Goal: Task Accomplishment & Management: Manage account settings

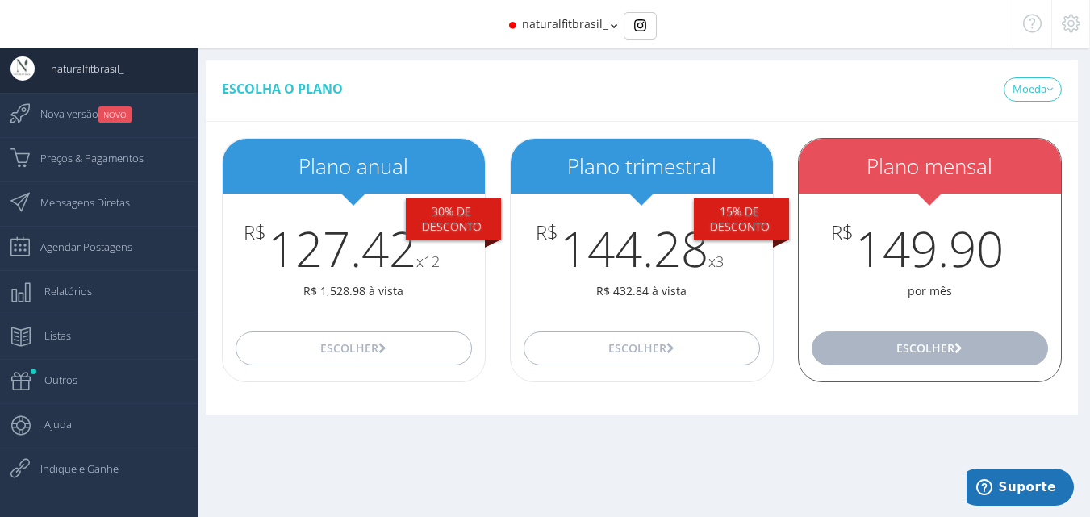
click at [946, 353] on button "Escolher" at bounding box center [930, 349] width 236 height 34
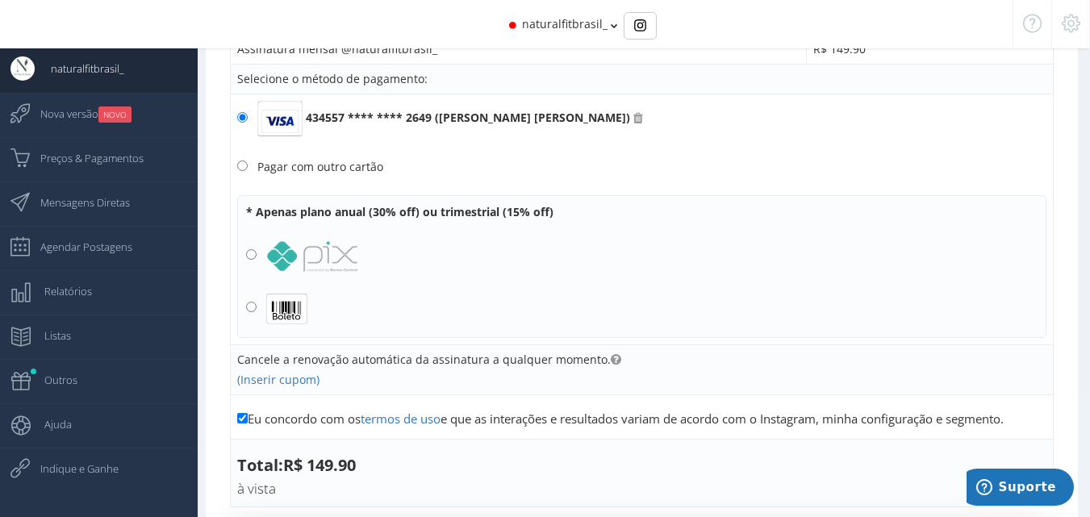
scroll to position [81, 0]
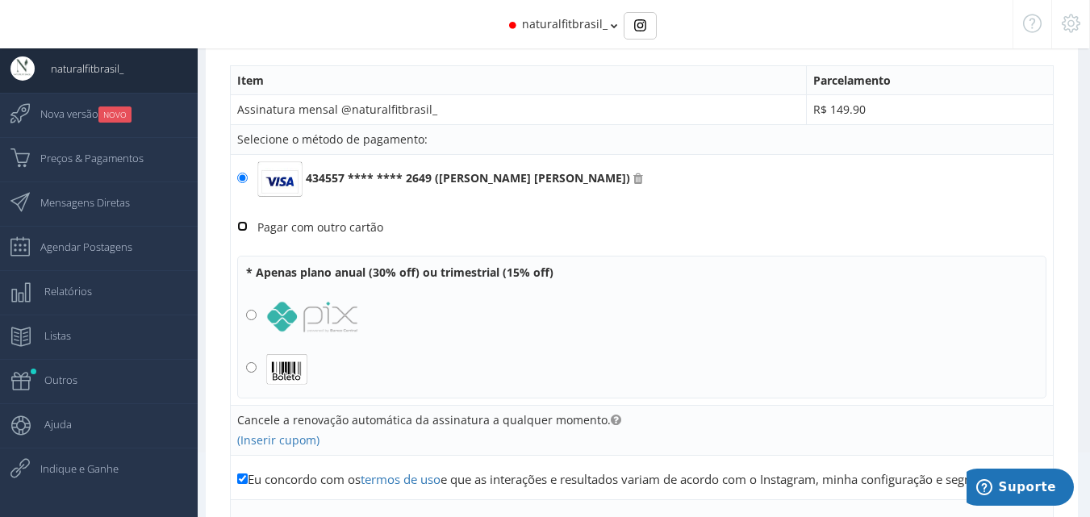
click at [242, 230] on input "Pagar com outro cartão" at bounding box center [242, 226] width 10 height 10
radio input "true"
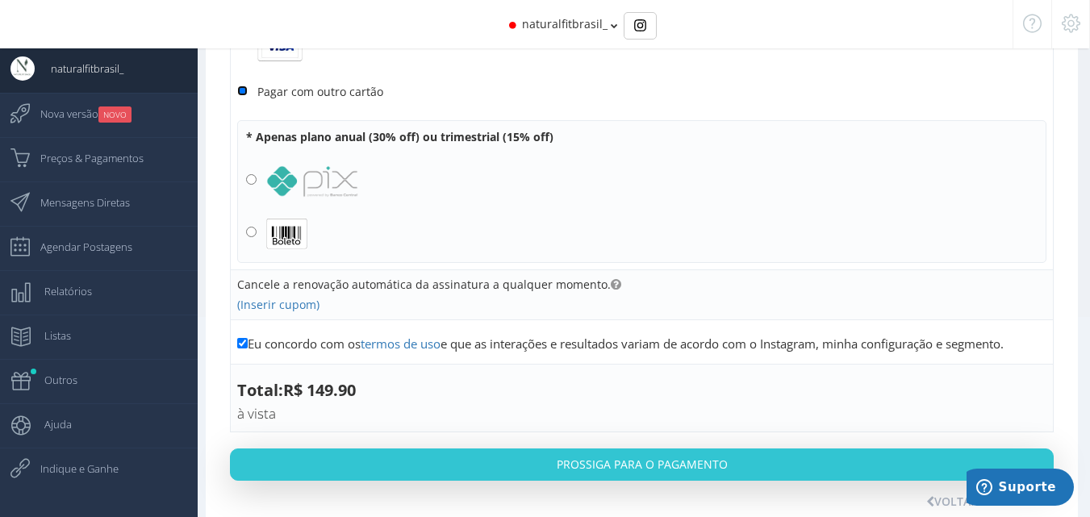
scroll to position [241, 0]
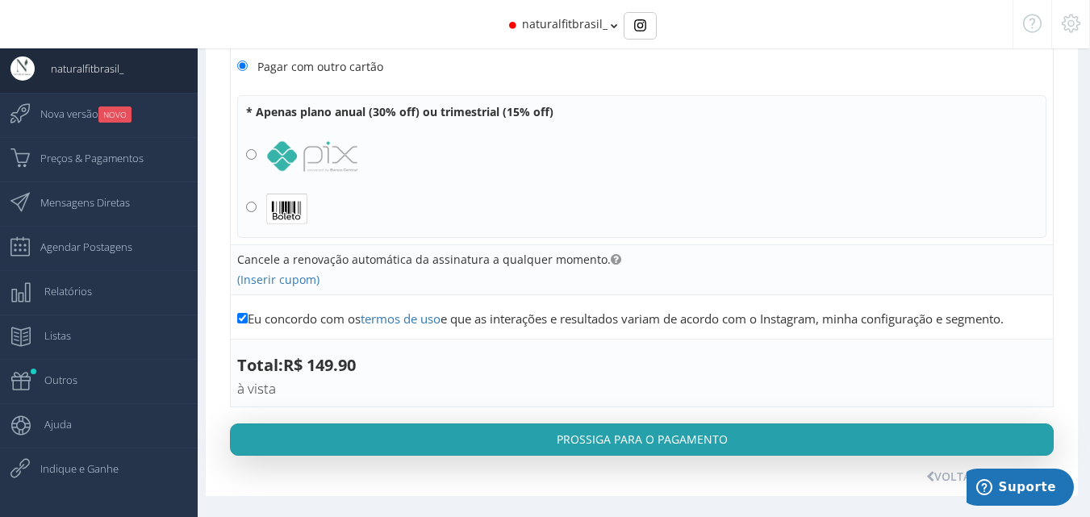
click at [717, 442] on button "Prossiga para o pagamento" at bounding box center [642, 440] width 824 height 32
click at [639, 449] on button "Prossiga para o pagamento" at bounding box center [642, 440] width 824 height 32
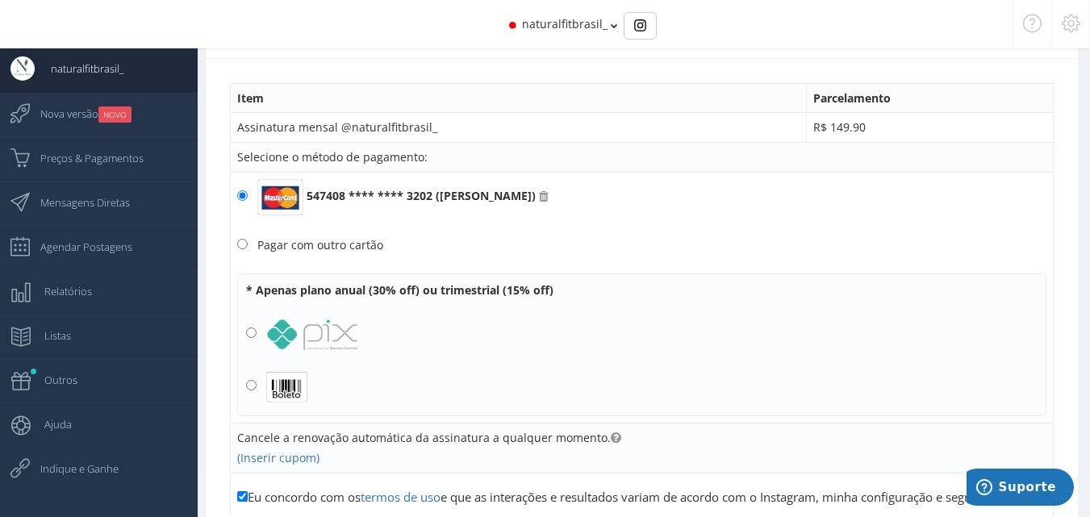
scroll to position [0, 0]
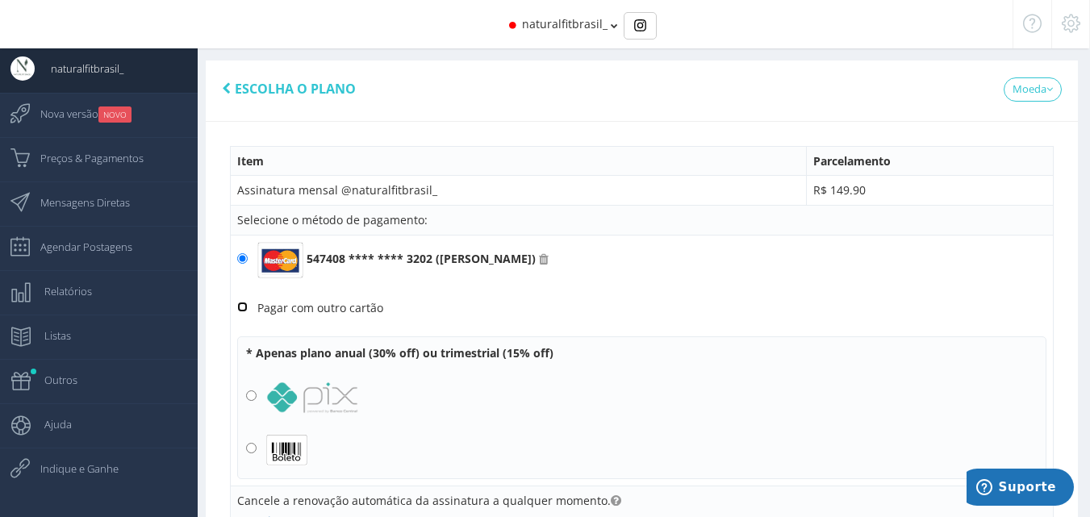
click at [246, 304] on input "Pagar com outro cartão" at bounding box center [242, 307] width 10 height 10
radio input "true"
drag, startPoint x: 509, startPoint y: 303, endPoint x: 277, endPoint y: 316, distance: 232.7
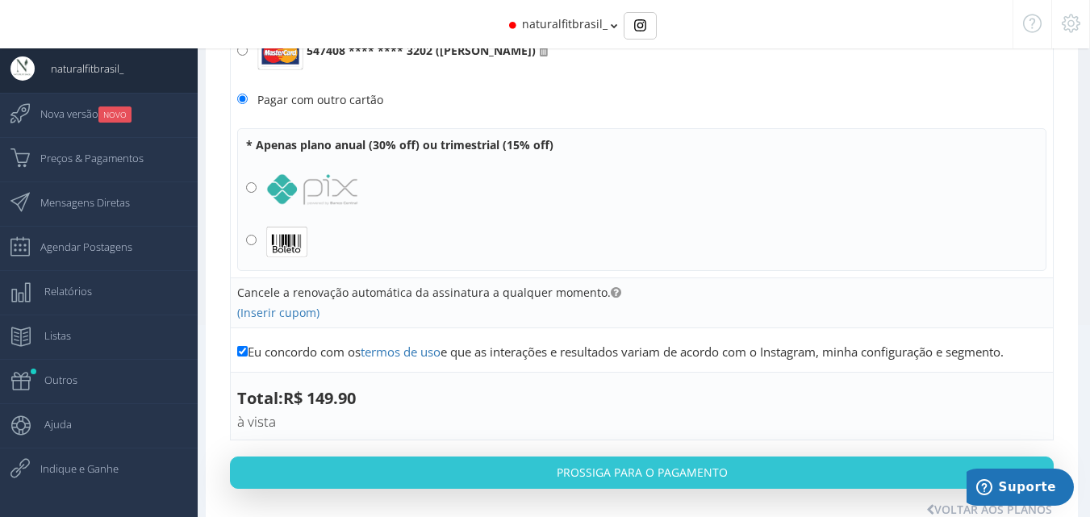
scroll to position [241, 0]
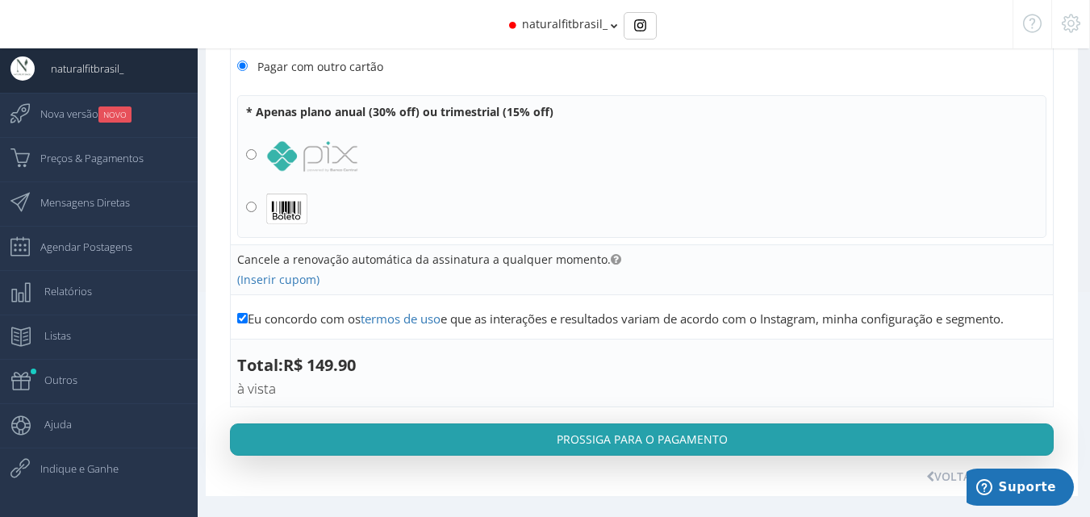
click at [632, 449] on button "Prossiga para o pagamento" at bounding box center [642, 440] width 824 height 32
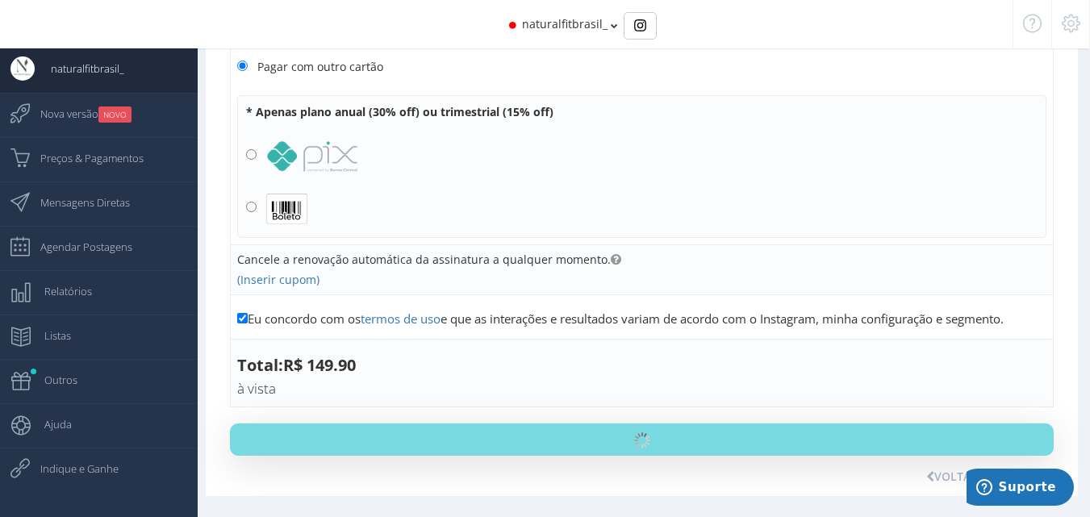
scroll to position [0, 0]
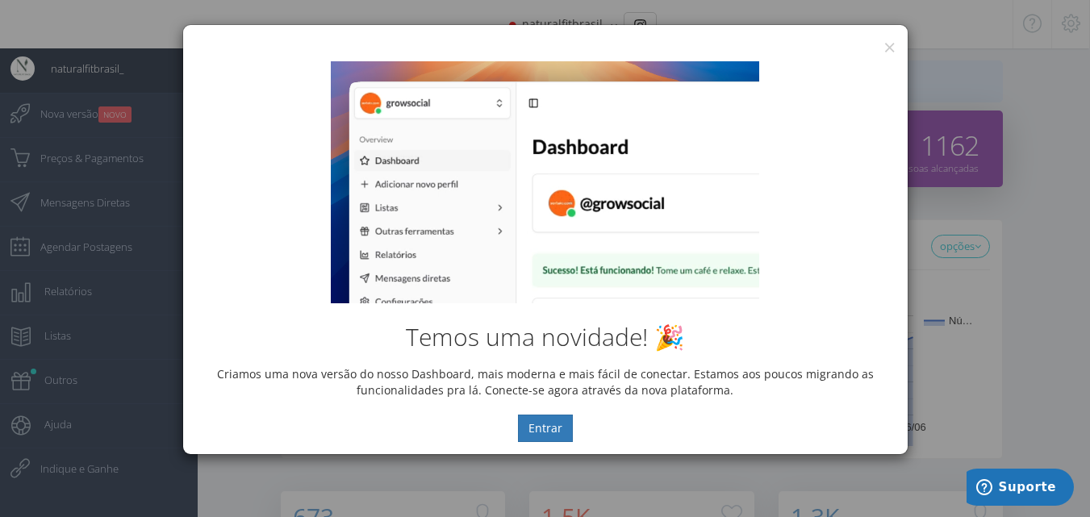
click at [996, 335] on div "× IG Grow Social Temos uma novidade! 🎉 Criamos uma nova versão do nosso Dashboa…" at bounding box center [545, 258] width 1090 height 517
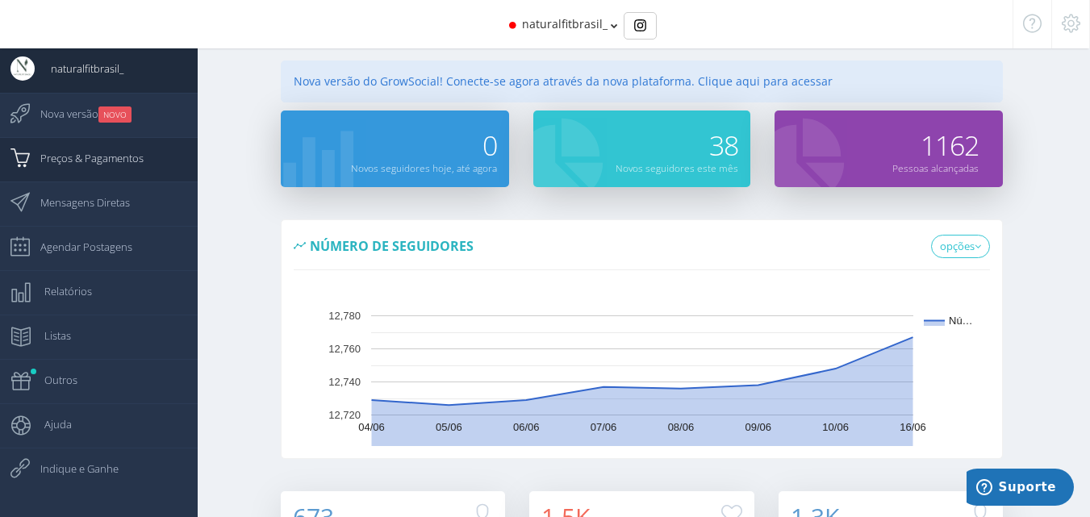
click at [66, 166] on span "Preços & Pagamentos" at bounding box center [83, 158] width 119 height 40
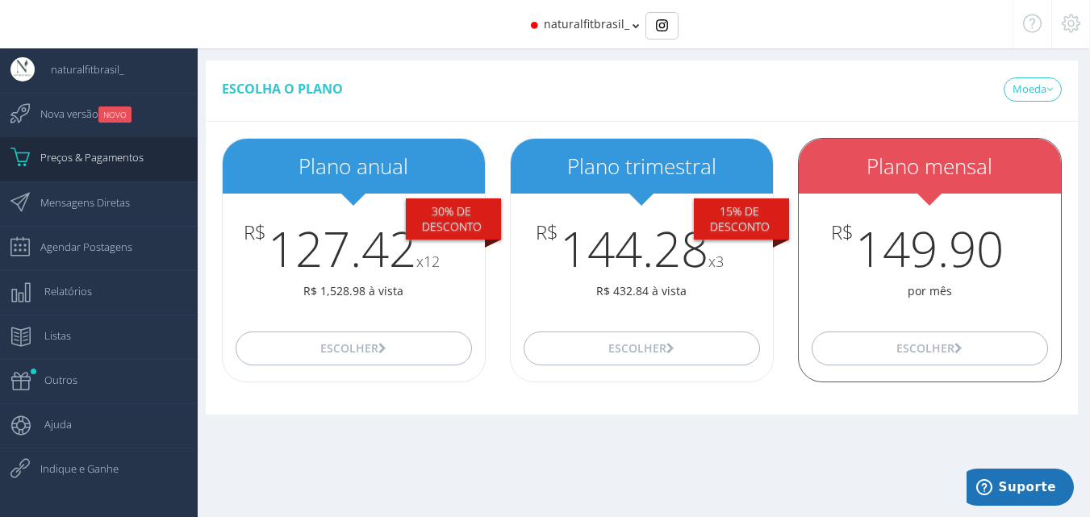
click at [940, 299] on p "por mês" at bounding box center [930, 291] width 262 height 16
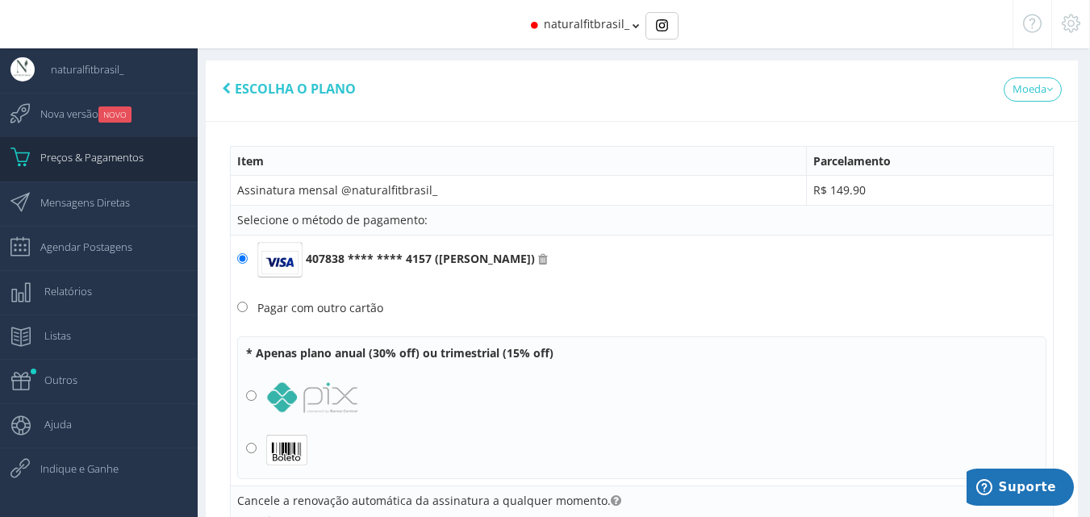
click at [633, 27] on icon at bounding box center [636, 25] width 7 height 11
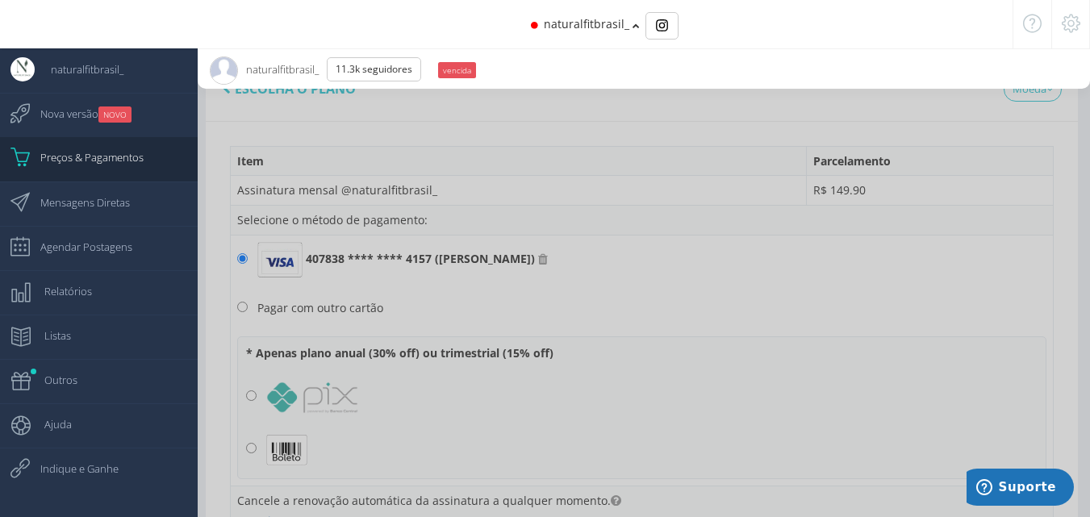
click at [462, 69] on small "vencida" at bounding box center [457, 70] width 38 height 16
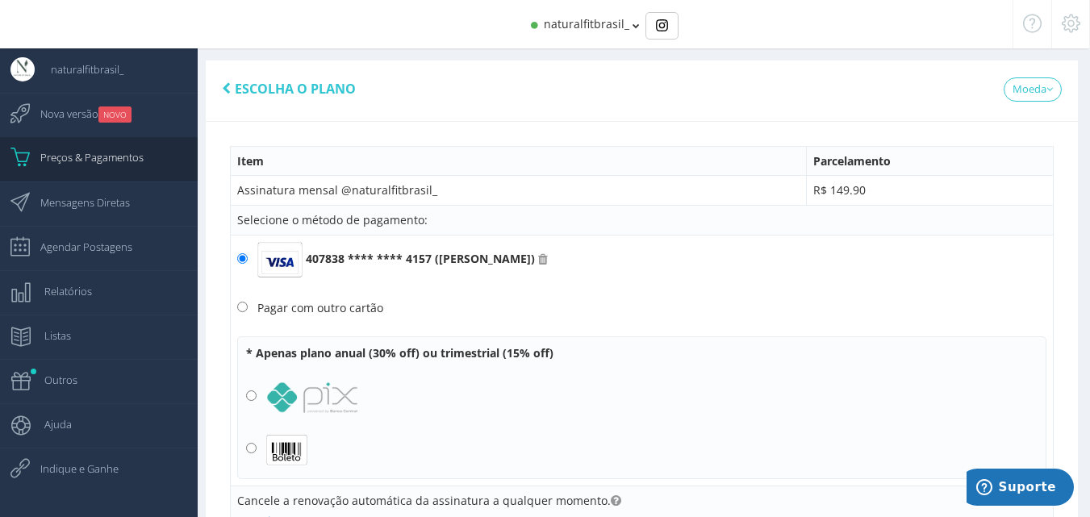
click at [629, 19] on div "naturalfitbrasil_" at bounding box center [544, 24] width 935 height 48
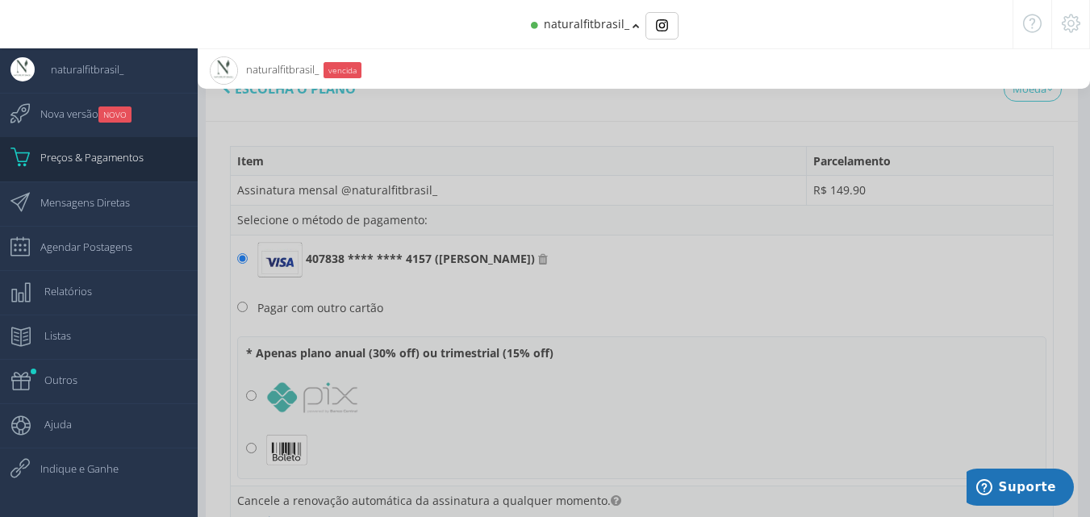
click at [478, 43] on div "naturalfitbrasil_" at bounding box center [544, 24] width 935 height 48
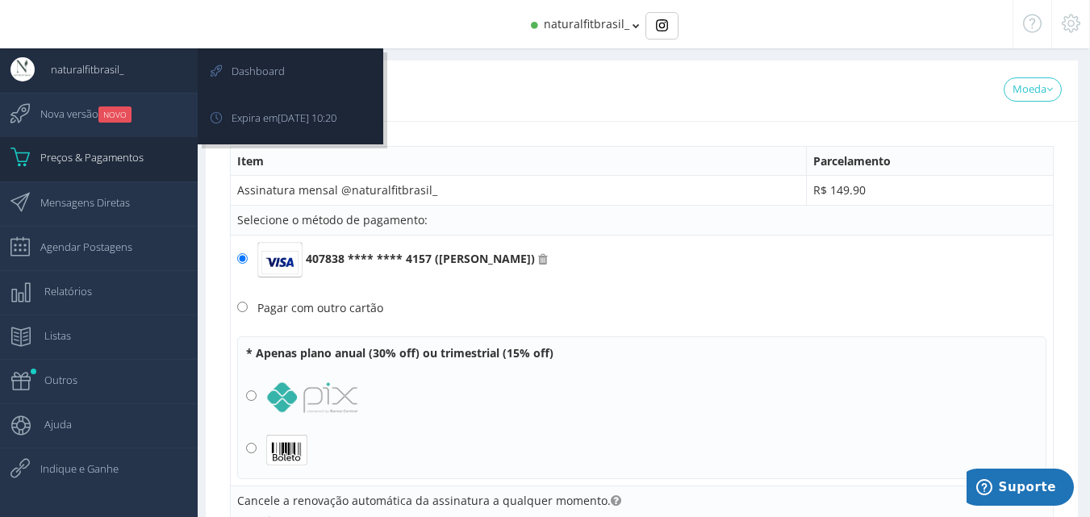
click at [94, 67] on span "naturalfitbrasil_" at bounding box center [79, 69] width 89 height 40
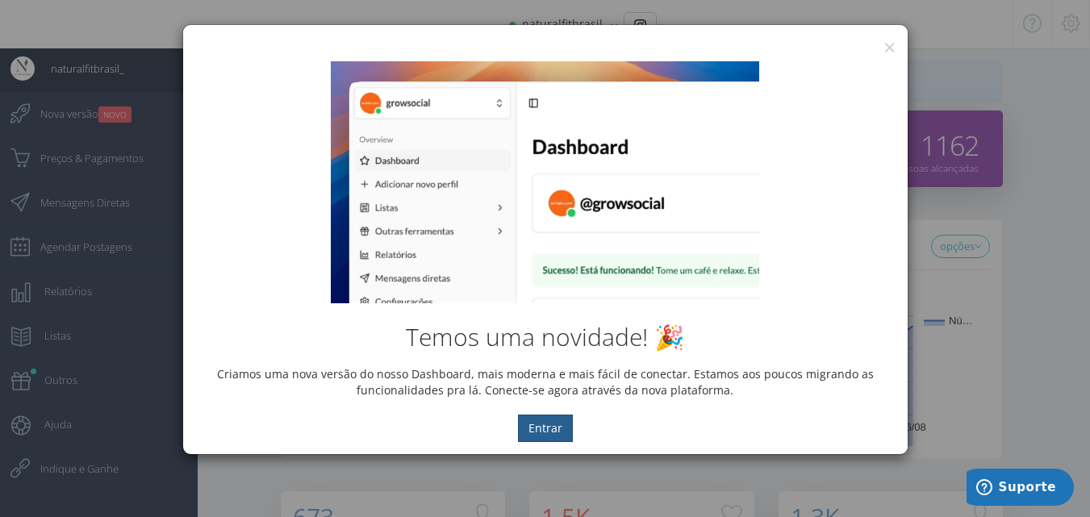
click at [538, 433] on button "Entrar" at bounding box center [545, 428] width 55 height 27
click at [540, 431] on button "Entrar" at bounding box center [545, 428] width 55 height 27
click at [892, 47] on button "×" at bounding box center [890, 47] width 12 height 22
click at [890, 51] on div "Temos uma novidade! 🎉 Criamos uma nova versão do nosso Dashboard, mais moderna …" at bounding box center [545, 251] width 725 height 405
click at [886, 46] on button "×" at bounding box center [890, 47] width 12 height 22
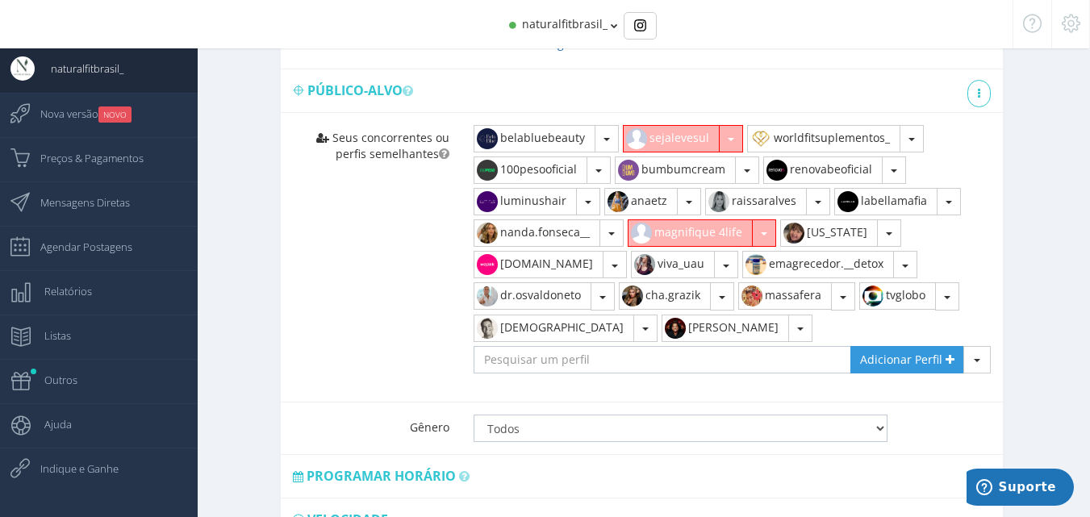
scroll to position [968, 0]
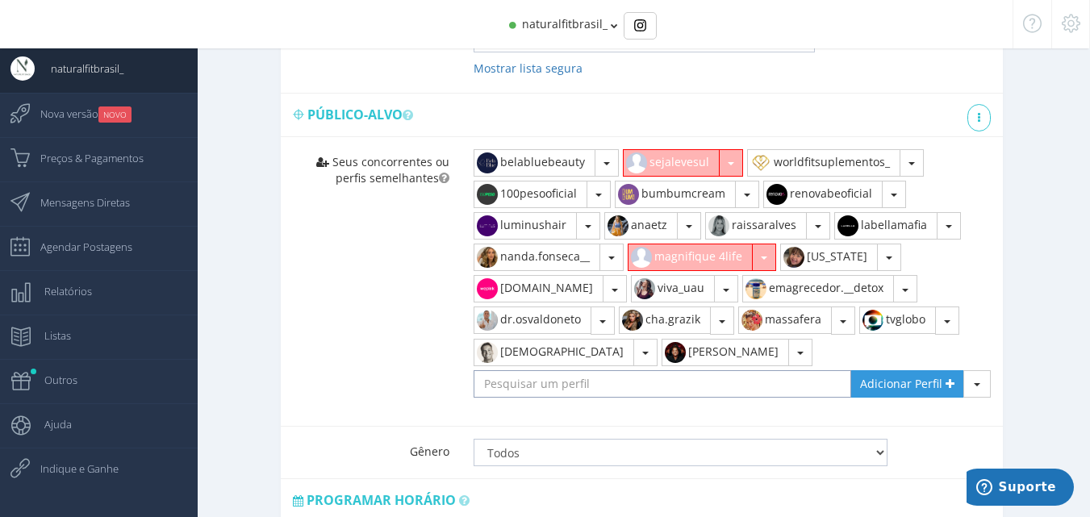
click at [557, 376] on input "text" at bounding box center [663, 383] width 378 height 27
type input "worldfit.ofc"
click at [895, 376] on span "Adicionar Perfil" at bounding box center [901, 383] width 82 height 15
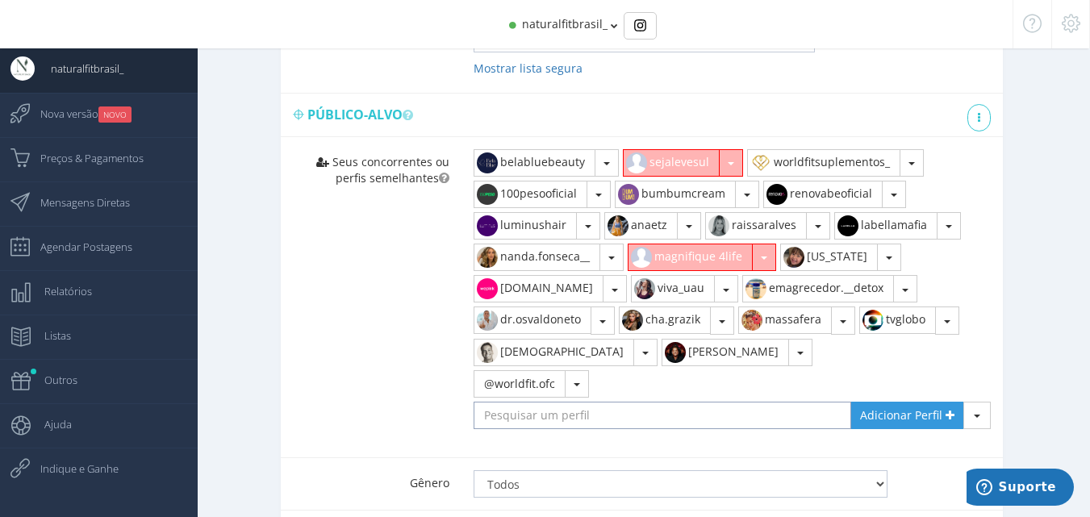
click at [524, 405] on input "text" at bounding box center [663, 415] width 378 height 27
click at [522, 377] on button "@worldfit.ofc" at bounding box center [520, 383] width 92 height 27
click at [532, 403] on input "text" at bounding box center [663, 415] width 378 height 27
click at [491, 402] on input "text" at bounding box center [663, 415] width 378 height 27
type input "worldfit.ofc"
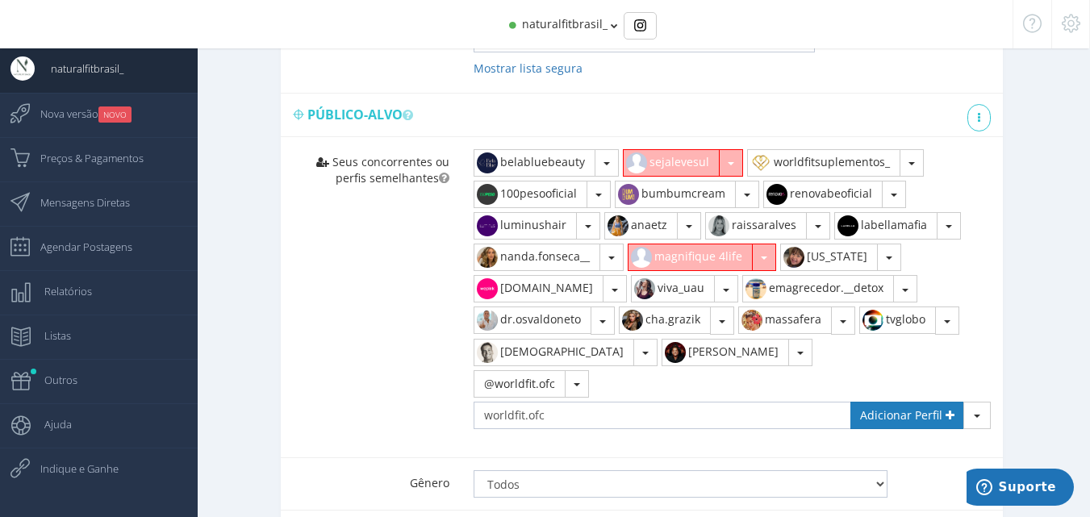
click at [888, 407] on span "Adicionar Perfil" at bounding box center [901, 414] width 82 height 15
click at [585, 402] on input "text" at bounding box center [663, 415] width 378 height 27
click at [567, 403] on input "text" at bounding box center [663, 415] width 378 height 27
type input "flaviajordaoo"
click at [877, 407] on span "Adicionar Perfil" at bounding box center [901, 414] width 82 height 15
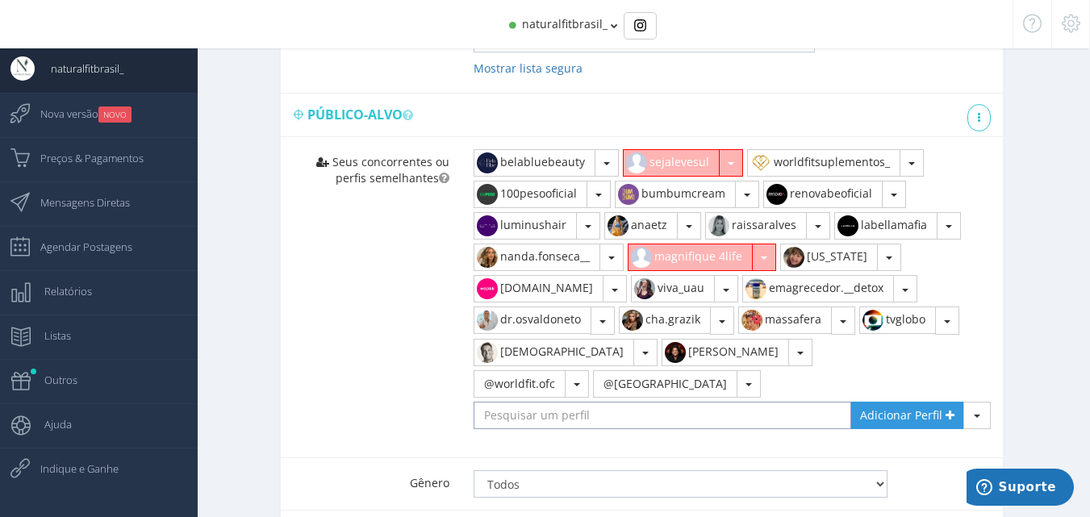
click at [562, 402] on input "text" at bounding box center [663, 415] width 378 height 27
type input "viva_uau"
type input "zenithcapsoficial"
click at [878, 407] on span "Adicionar Perfil" at bounding box center [901, 414] width 82 height 15
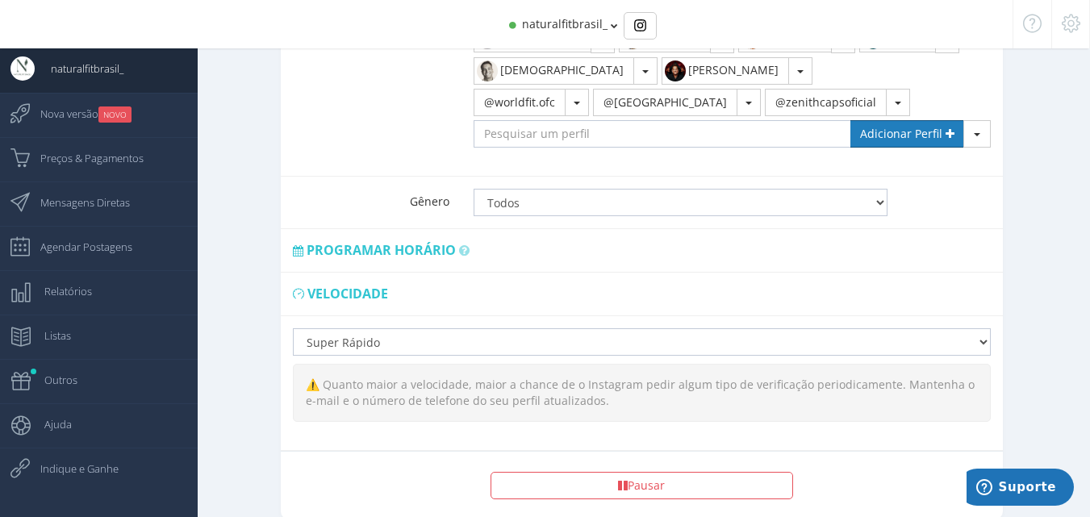
scroll to position [1291, 0]
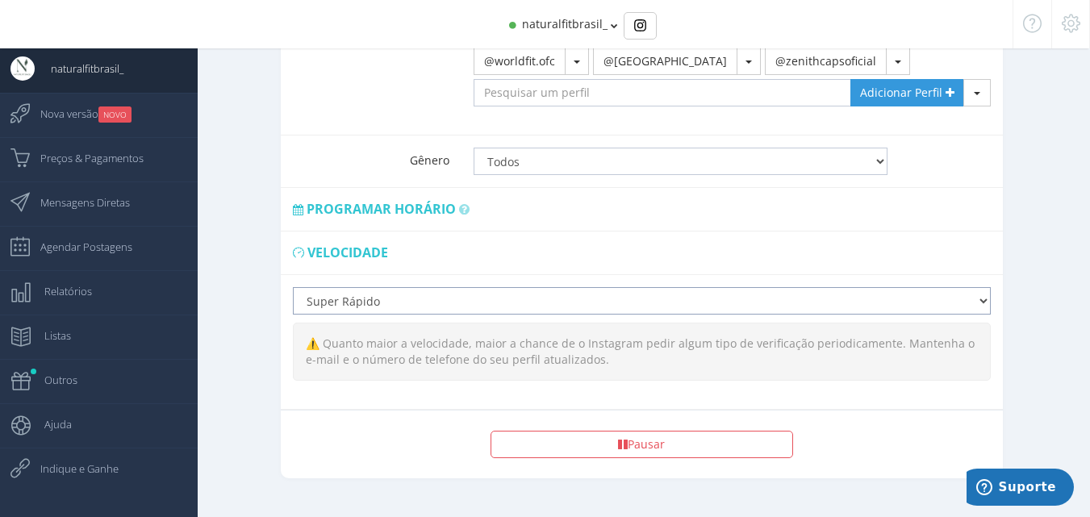
click at [589, 287] on select "Lento Normal Rápido Super Rápido" at bounding box center [642, 300] width 699 height 27
select select "fast"
click at [293, 287] on select "Lento Normal Rápido Super Rápido" at bounding box center [642, 300] width 699 height 27
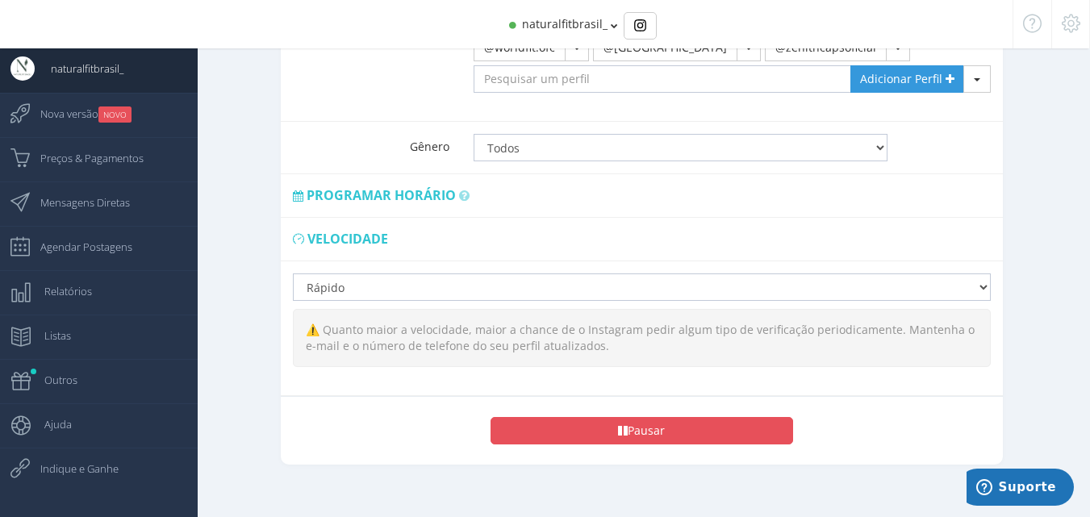
click at [689, 417] on button "Pausar" at bounding box center [642, 430] width 303 height 27
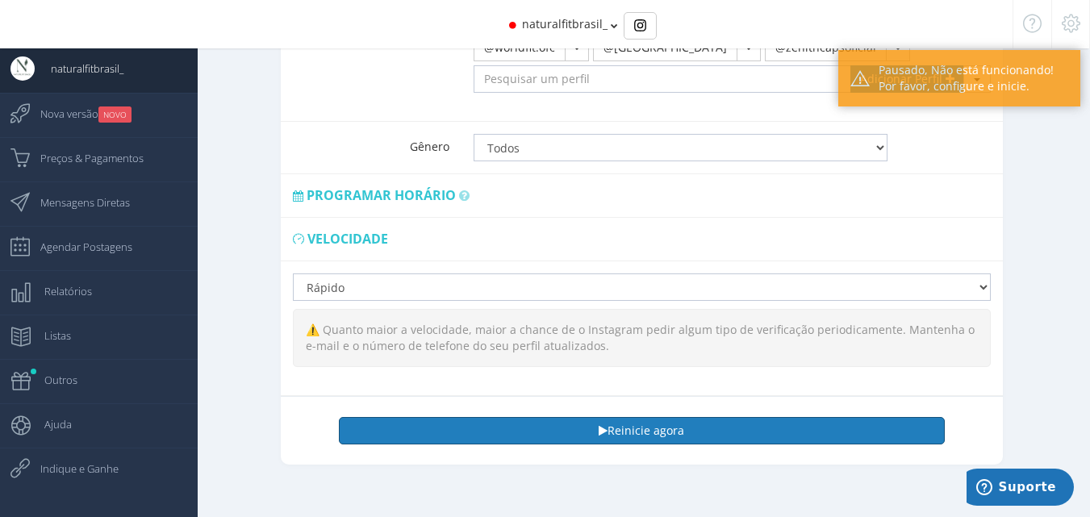
click at [689, 417] on button "Reinicie agora" at bounding box center [641, 430] width 605 height 27
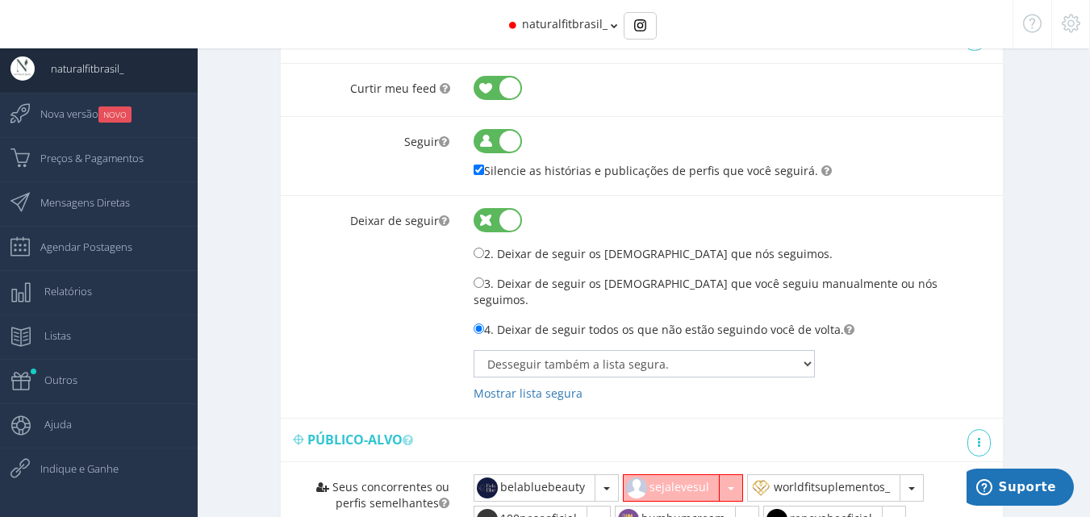
scroll to position [656, 0]
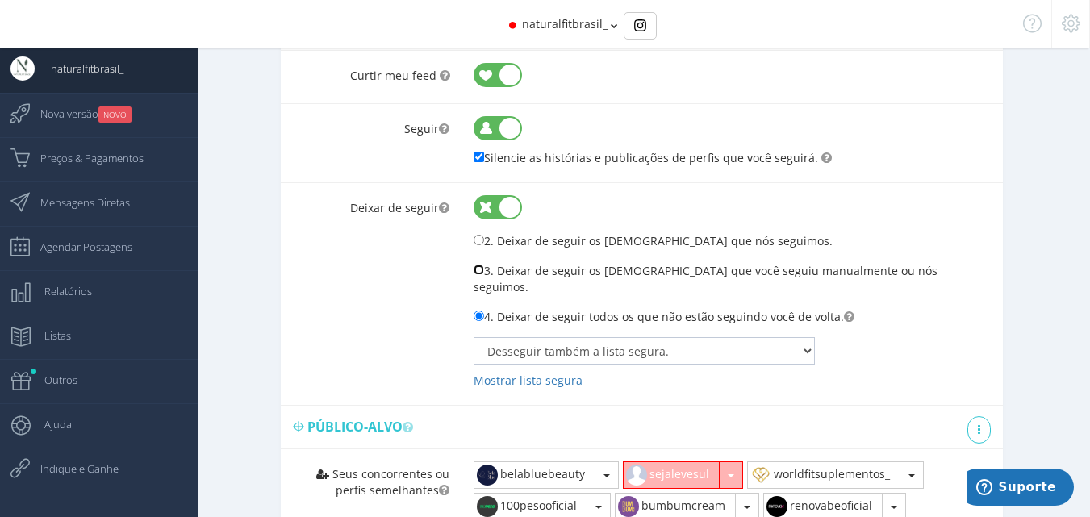
click at [478, 272] on input "3. Deixar de seguir os perfis que você seguiu manualmente ou nós seguimos." at bounding box center [479, 270] width 10 height 10
radio input "true"
click at [791, 337] on select "Não desseguir quem está na lista segura. 0 Perfis salvos Desseguir também a lis…" at bounding box center [644, 350] width 341 height 27
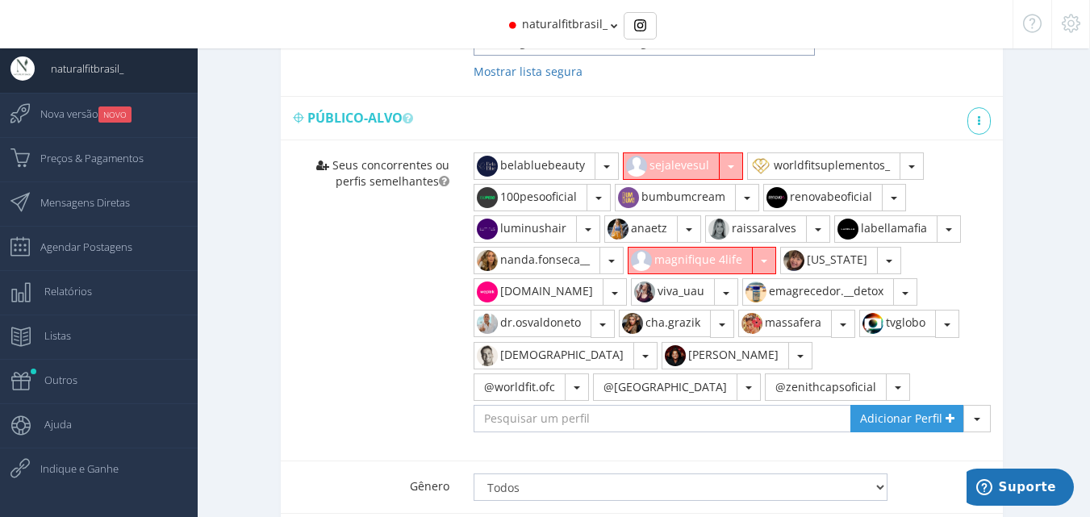
scroll to position [898, 0]
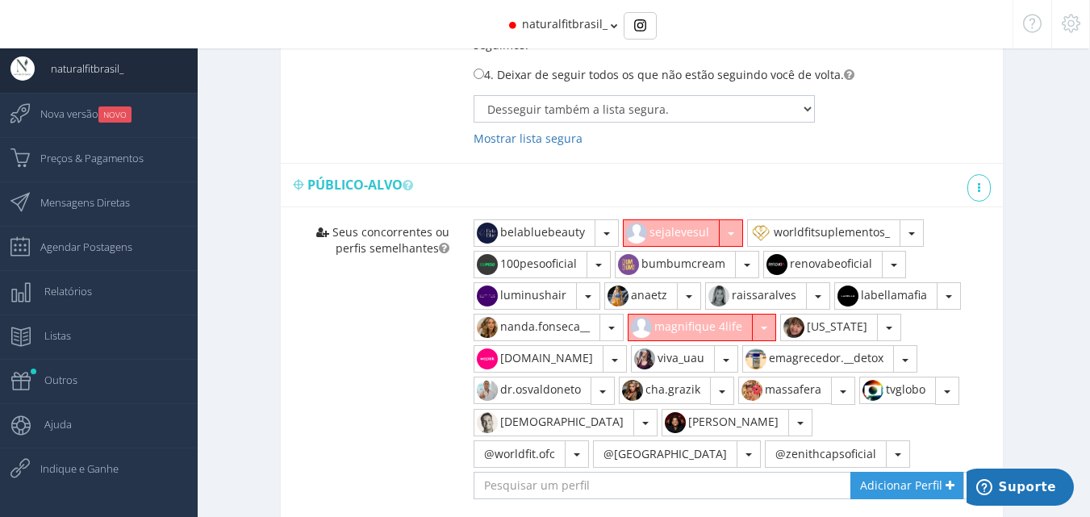
click at [1036, 221] on div "Modo simples 1 2" at bounding box center [642, 332] width 896 height 1210
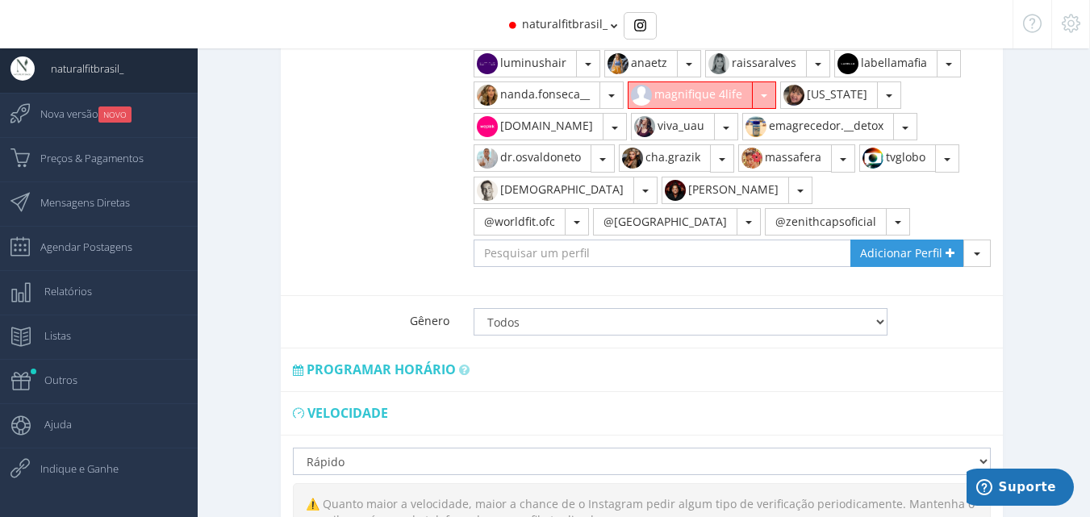
scroll to position [817, 0]
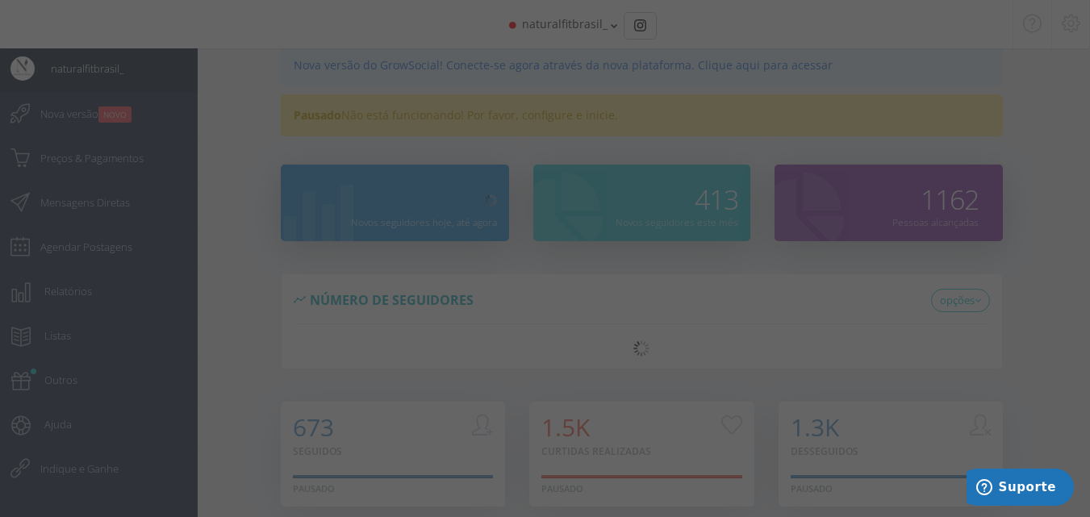
click at [630, 31] on div at bounding box center [545, 258] width 1090 height 517
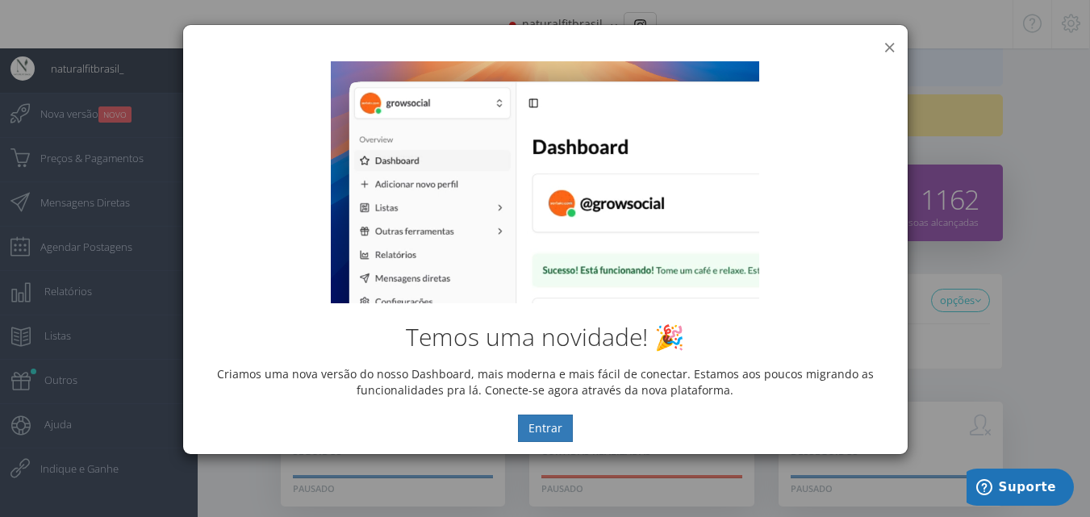
click at [886, 47] on button "×" at bounding box center [890, 47] width 12 height 22
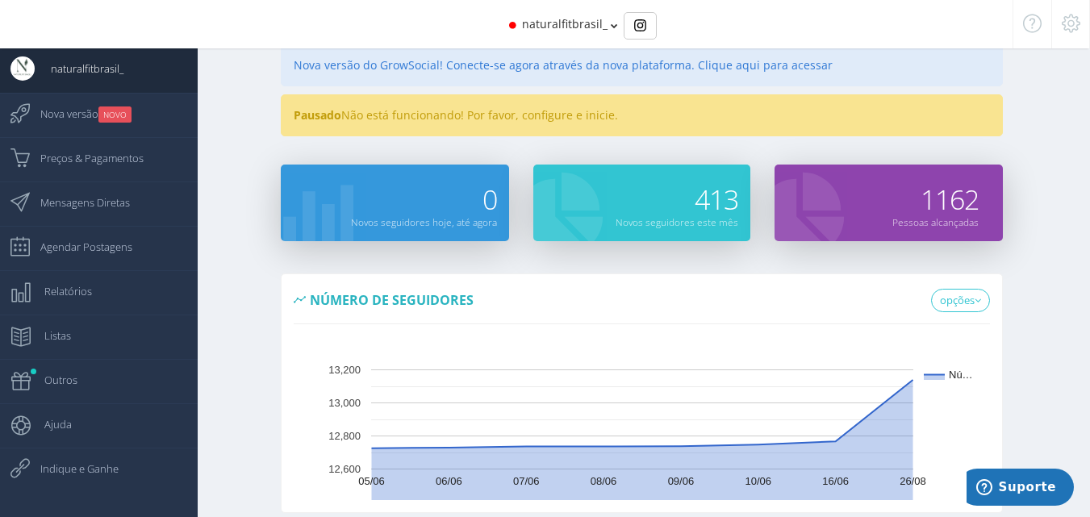
click at [608, 29] on div "naturalfitbrasil_" at bounding box center [545, 24] width 848 height 48
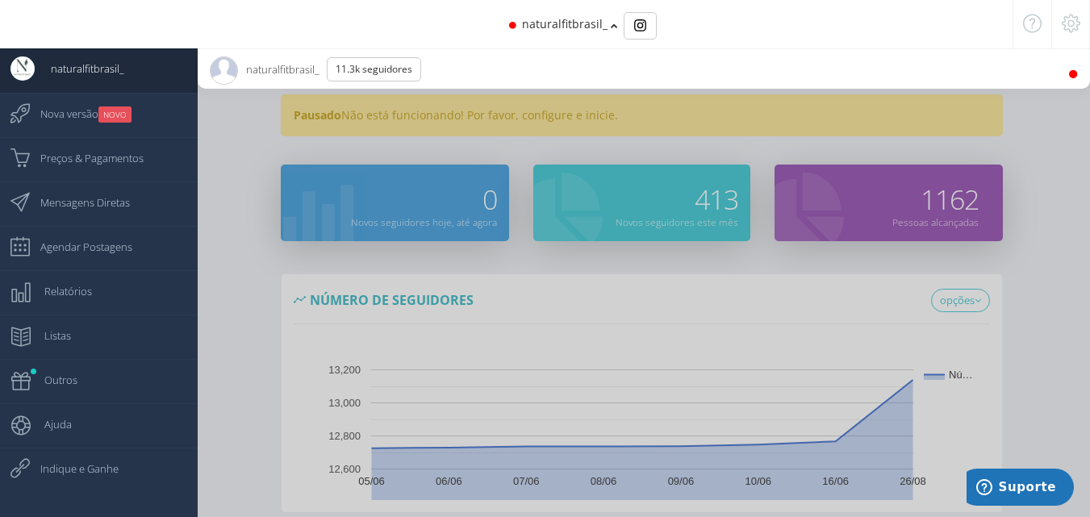
click at [611, 22] on icon at bounding box center [614, 25] width 7 height 11
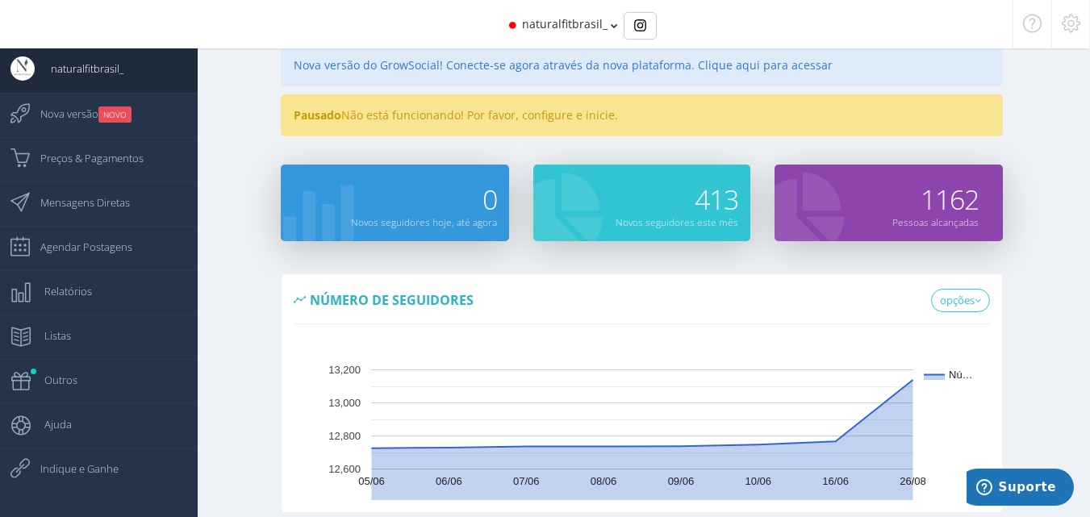
click at [611, 22] on icon at bounding box center [614, 25] width 7 height 11
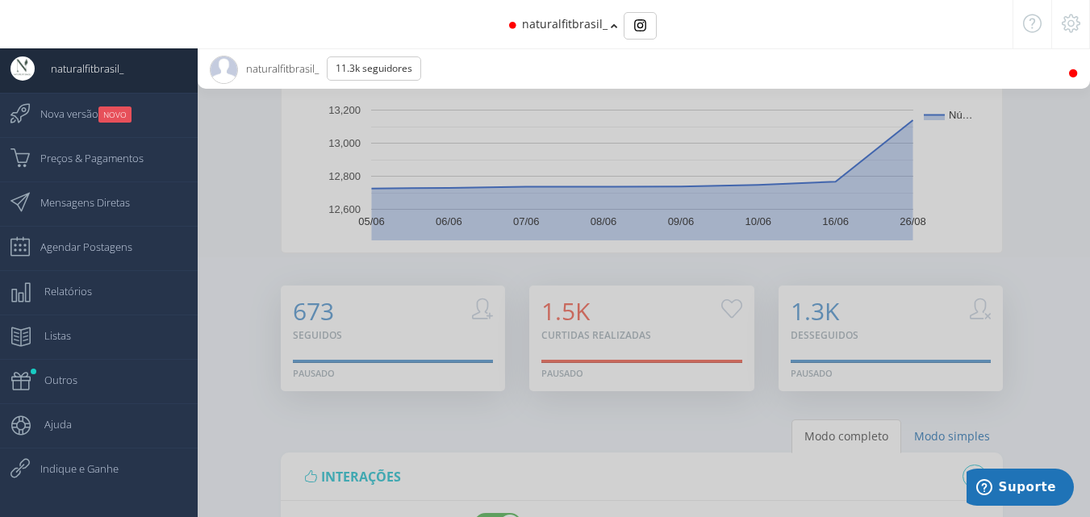
scroll to position [323, 0]
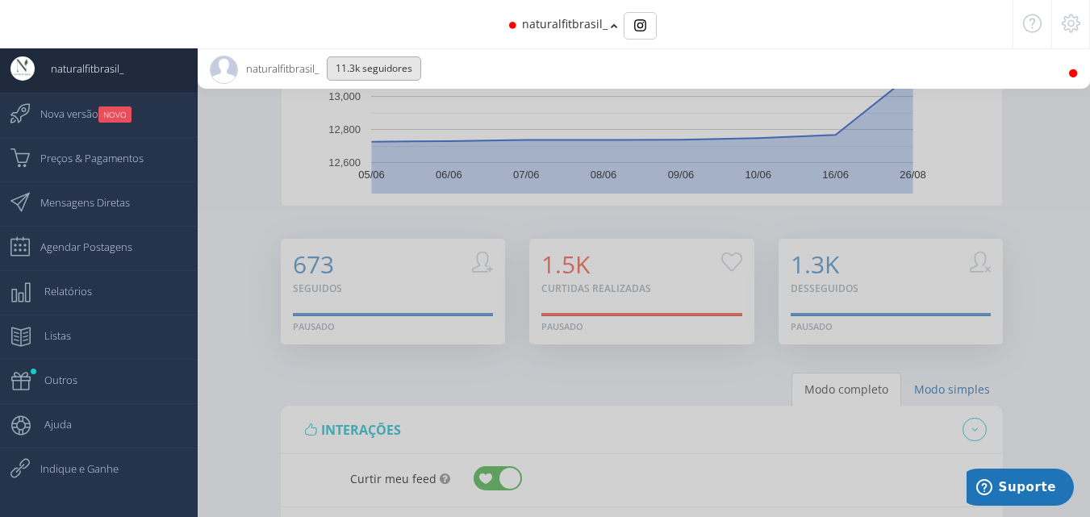
click at [369, 63] on button "11.3K Seguidores" at bounding box center [374, 68] width 94 height 24
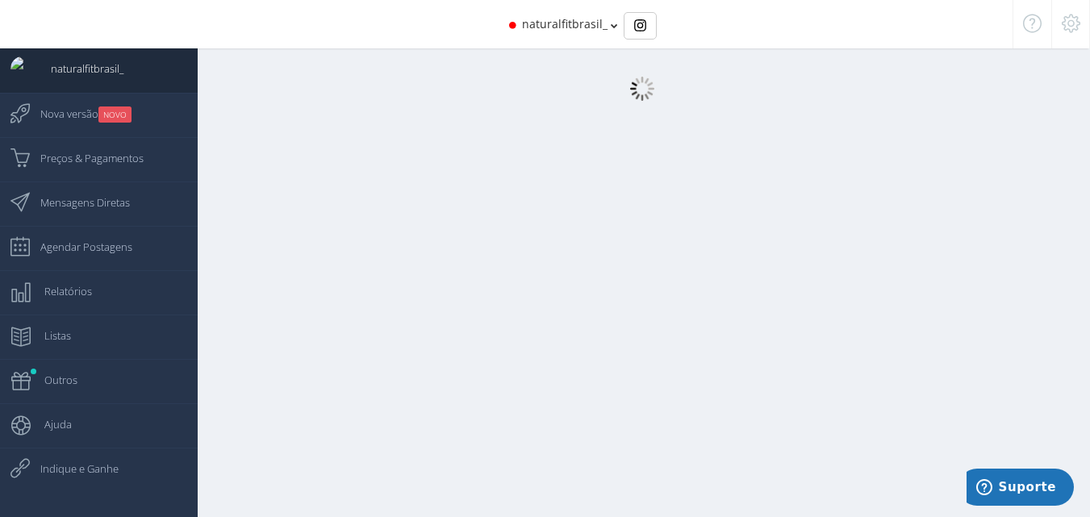
click at [615, 22] on icon at bounding box center [614, 25] width 7 height 11
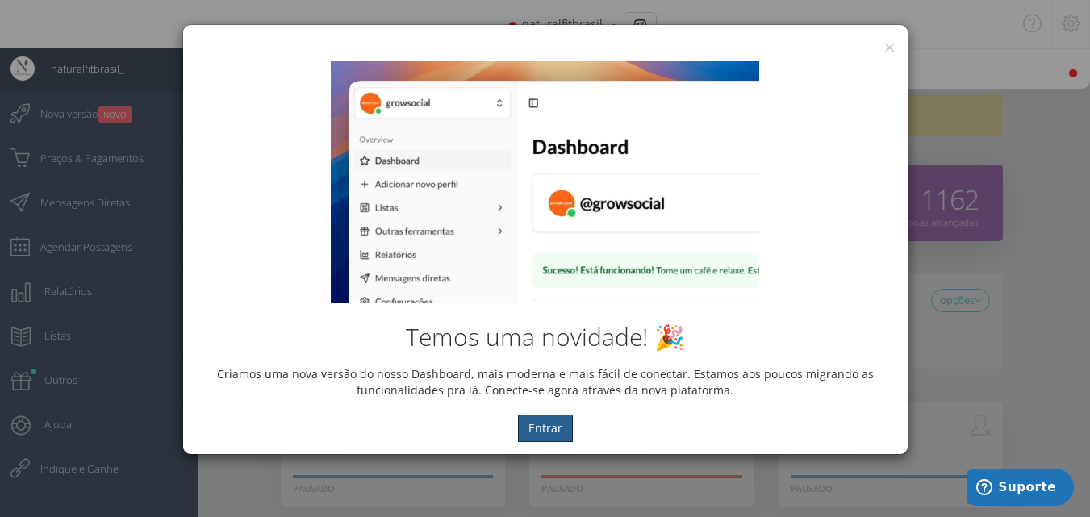
scroll to position [0, 0]
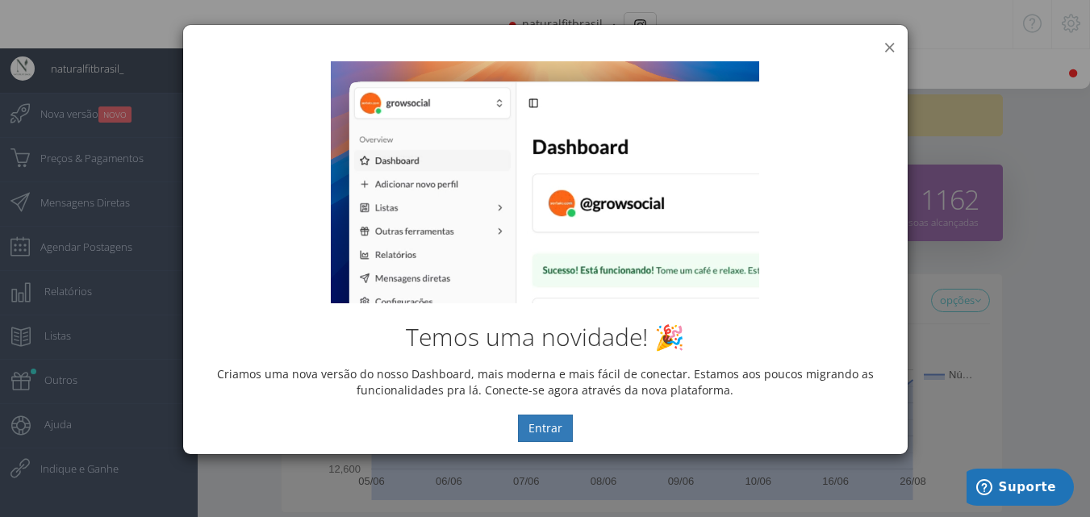
click at [888, 47] on button "×" at bounding box center [890, 47] width 12 height 22
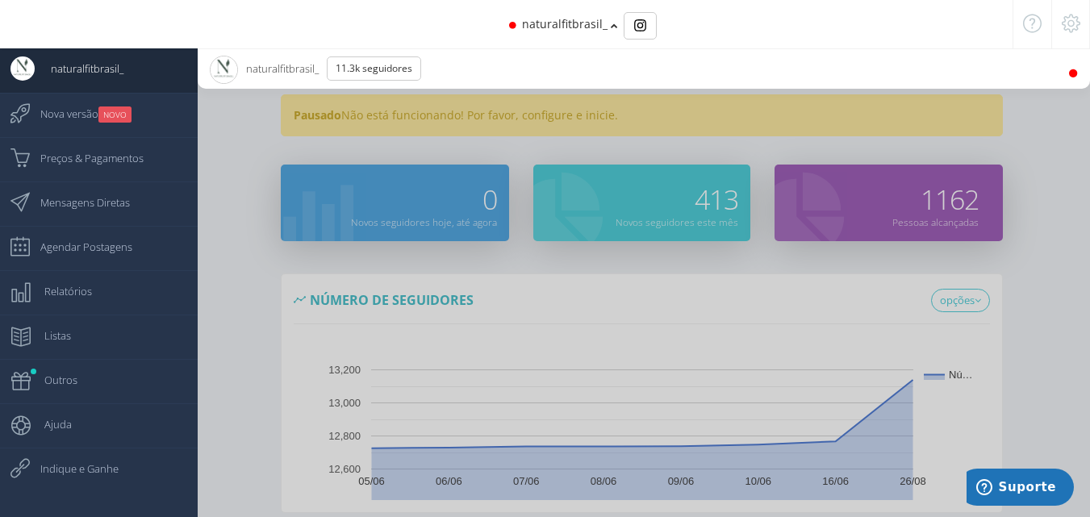
click at [1067, 77] on icon at bounding box center [1073, 73] width 12 height 11
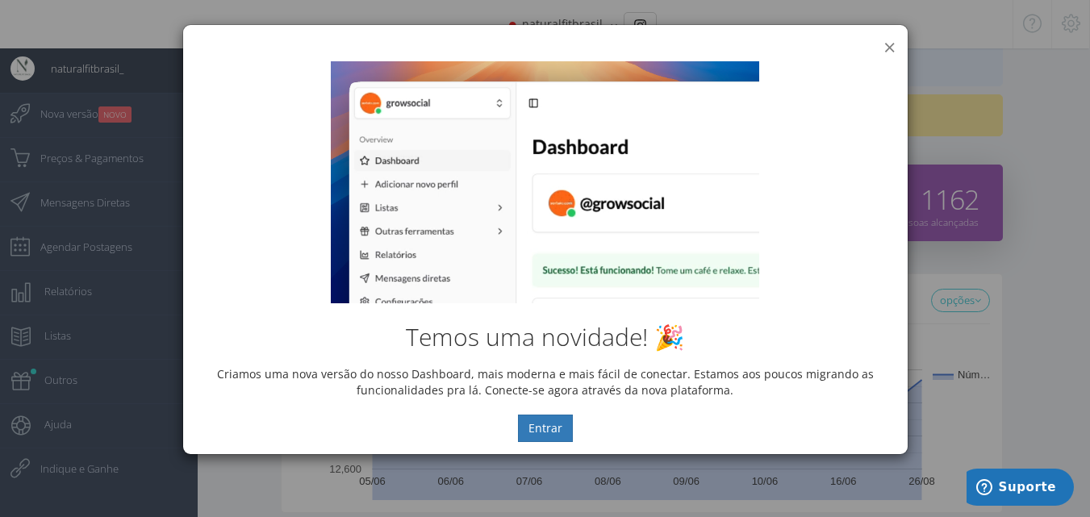
click at [884, 45] on button "×" at bounding box center [890, 47] width 12 height 22
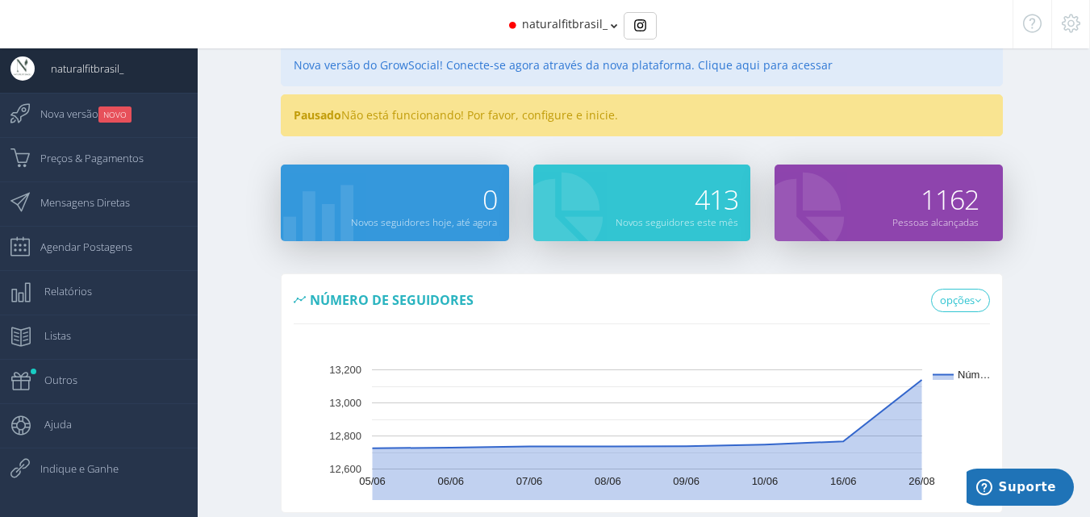
click at [586, 20] on span "naturalfitbrasil_" at bounding box center [565, 23] width 86 height 15
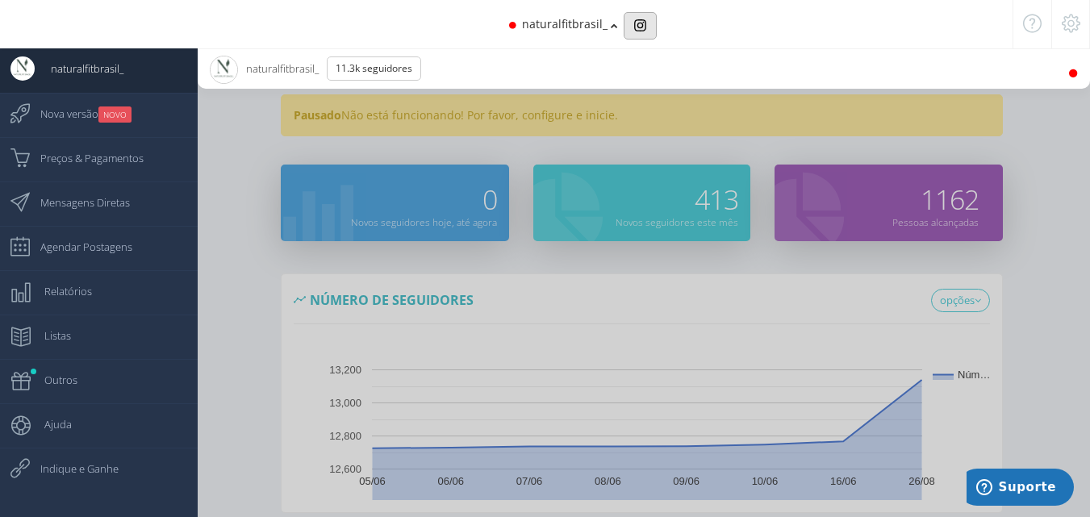
click at [637, 32] on button "Basic example" at bounding box center [640, 25] width 33 height 27
click at [605, 19] on span "naturalfitbrasil_" at bounding box center [565, 23] width 86 height 15
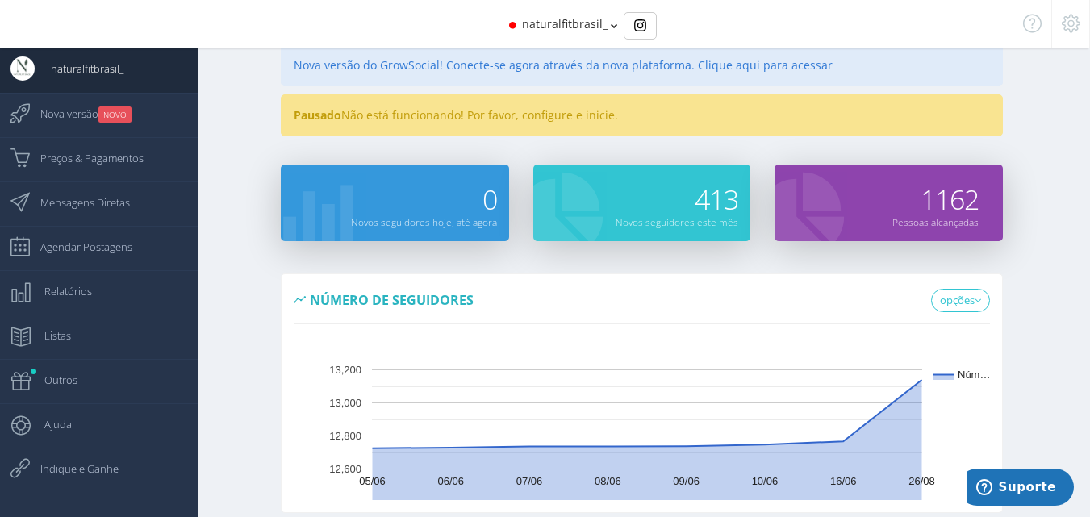
click at [574, 17] on span "naturalfitbrasil_" at bounding box center [565, 23] width 86 height 15
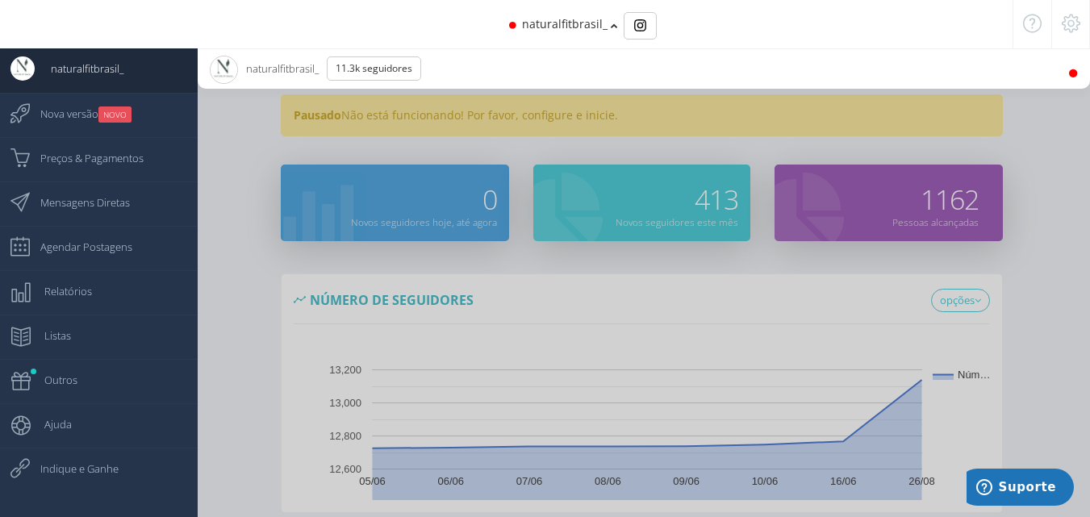
click at [611, 27] on icon at bounding box center [614, 25] width 7 height 11
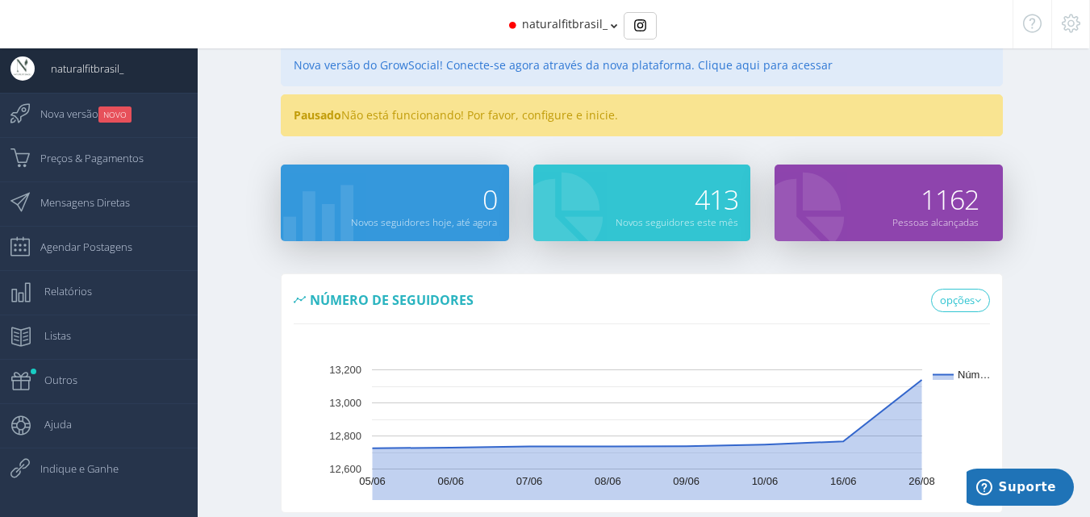
click at [611, 27] on icon at bounding box center [614, 25] width 7 height 11
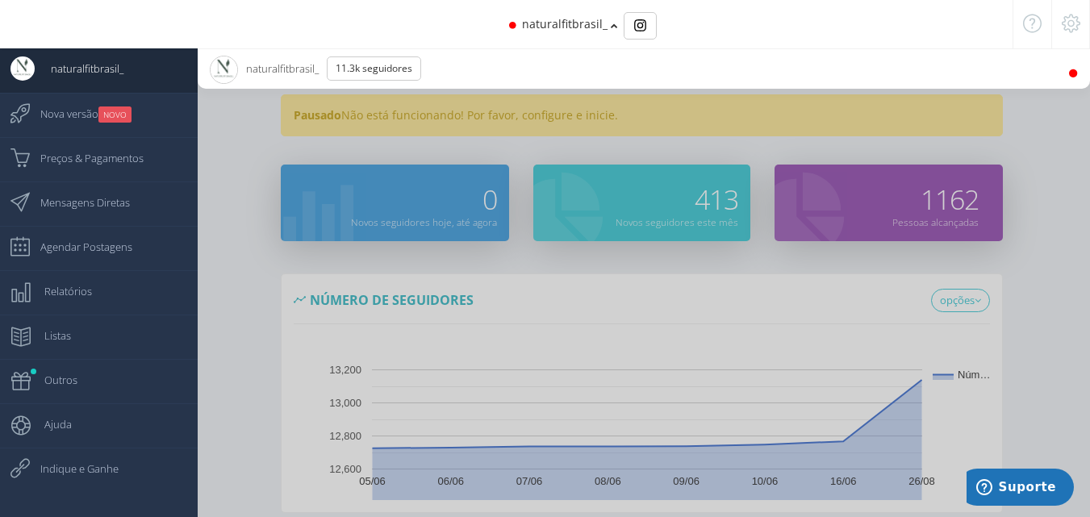
click at [611, 27] on icon at bounding box center [614, 25] width 7 height 11
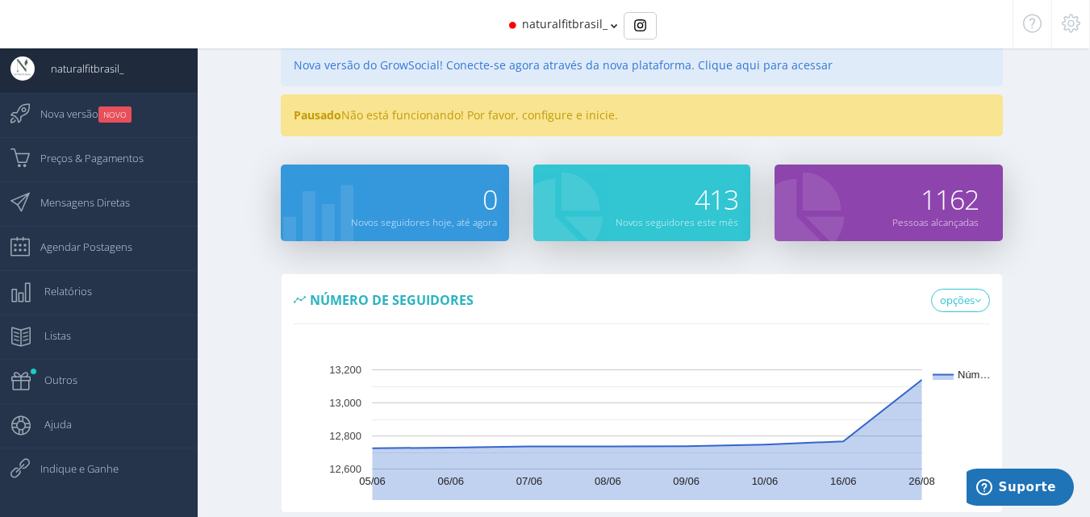
click at [614, 67] on div "Nova versão do GrowSocial! Conecte-se agora através da nova plataforma. Clique …" at bounding box center [642, 65] width 723 height 42
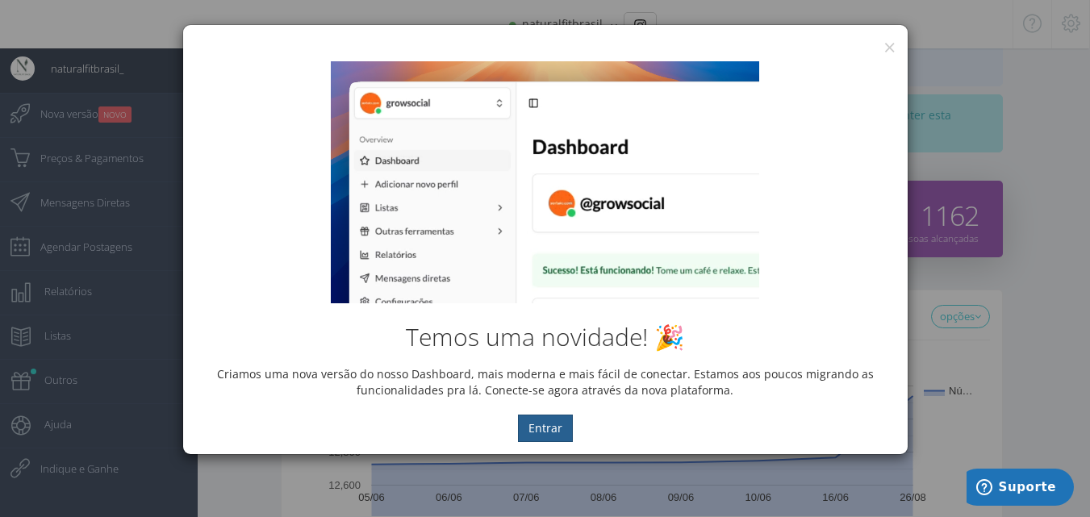
click at [545, 431] on button "Entrar" at bounding box center [545, 428] width 55 height 27
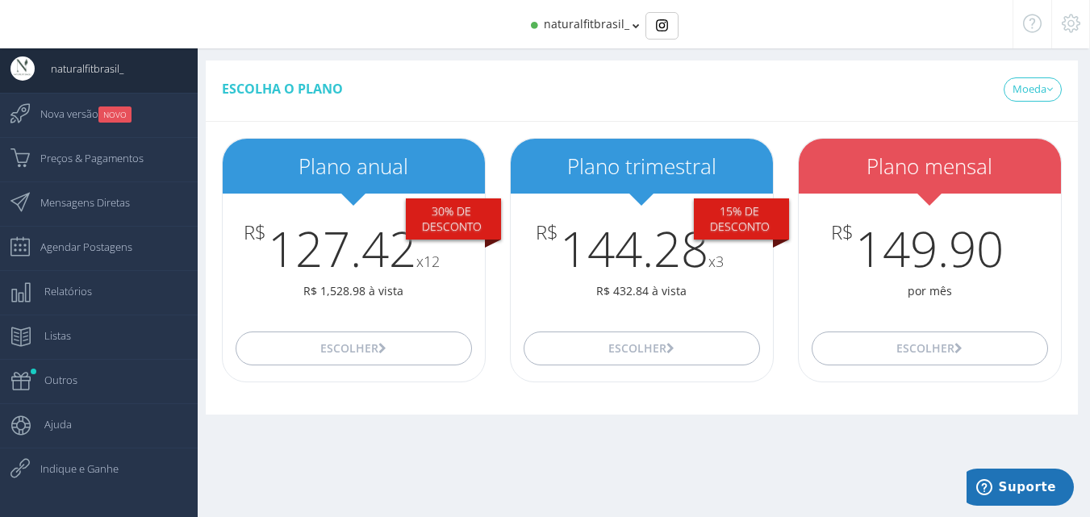
click at [456, 404] on div "Plano 1 R$ 149.90 por mês * 1 perfil Filtro por Geolocalização" at bounding box center [642, 273] width 872 height 286
click at [120, 163] on span "Preços & Pagamentos" at bounding box center [83, 158] width 119 height 40
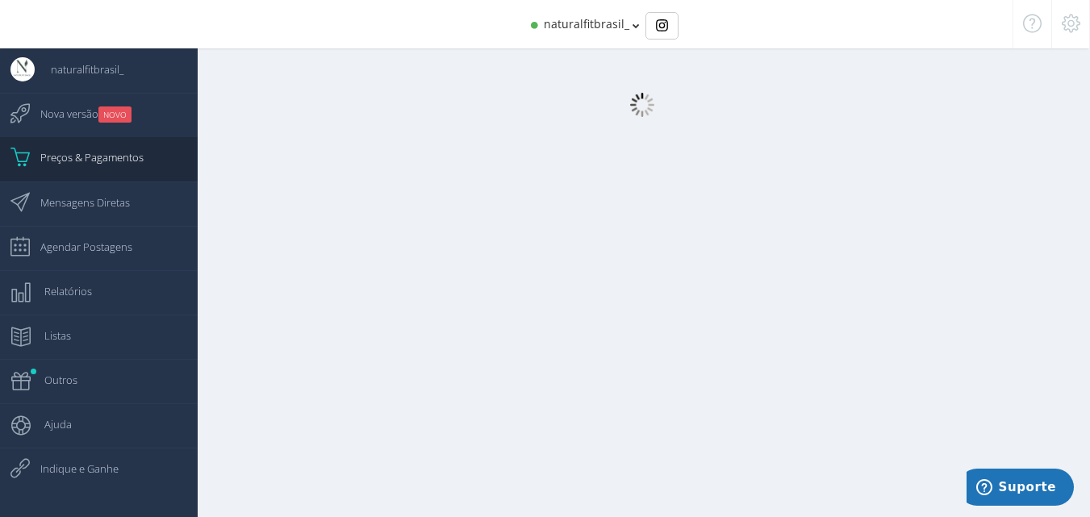
scroll to position [16, 0]
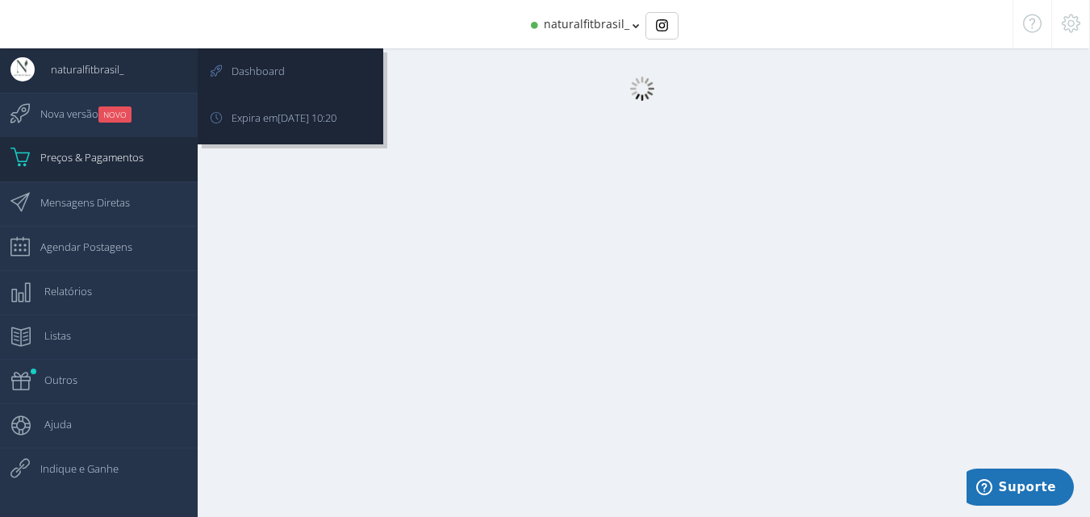
click at [93, 69] on span "naturalfitbrasil_" at bounding box center [79, 69] width 89 height 40
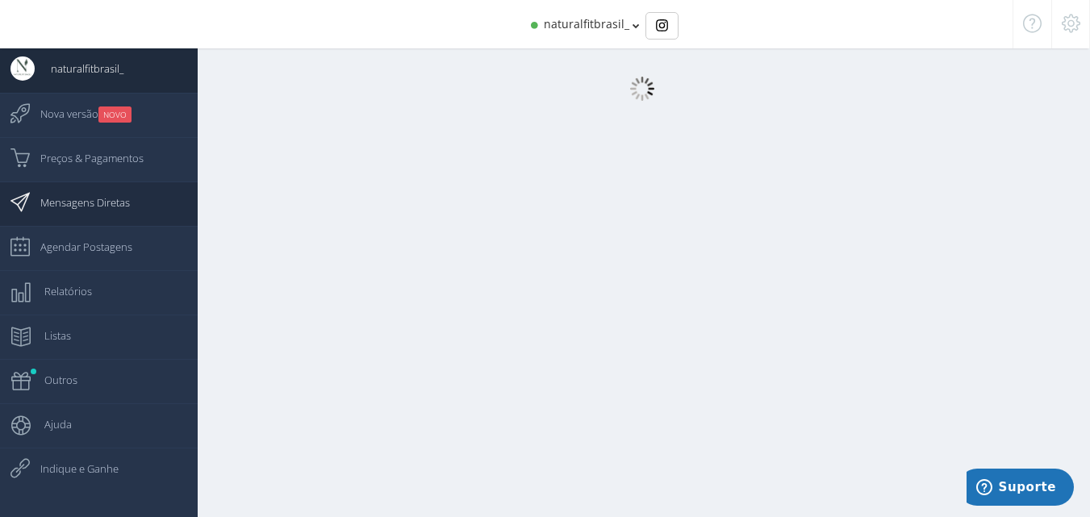
click at [65, 198] on span "Mensagens Diretas" at bounding box center [77, 202] width 106 height 40
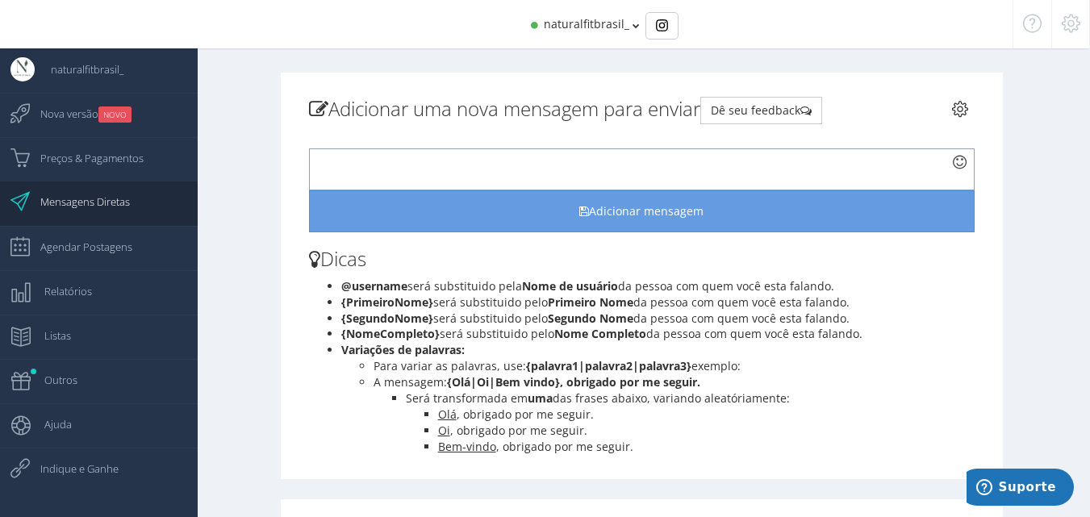
click at [361, 163] on div at bounding box center [642, 169] width 666 height 42
paste div
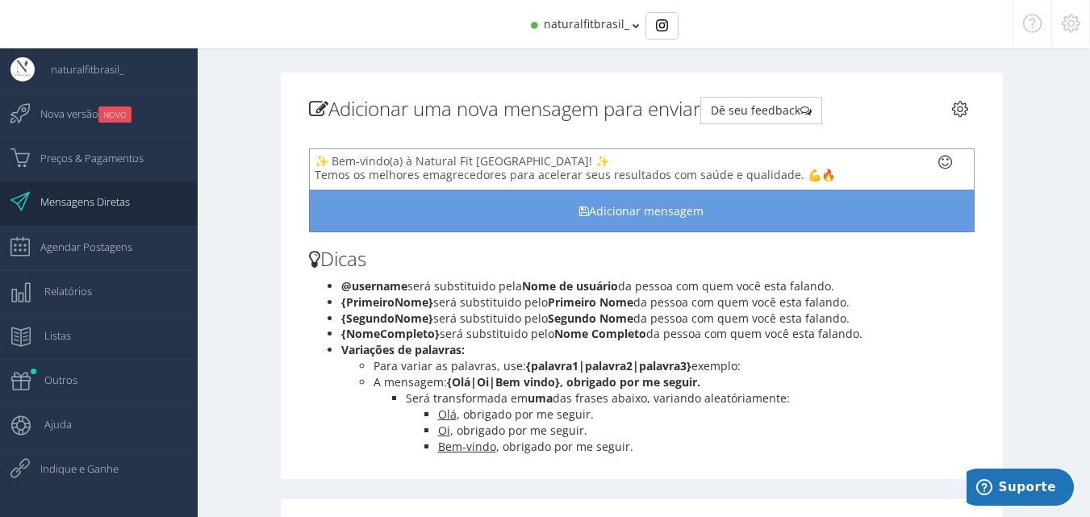
scroll to position [21, 0]
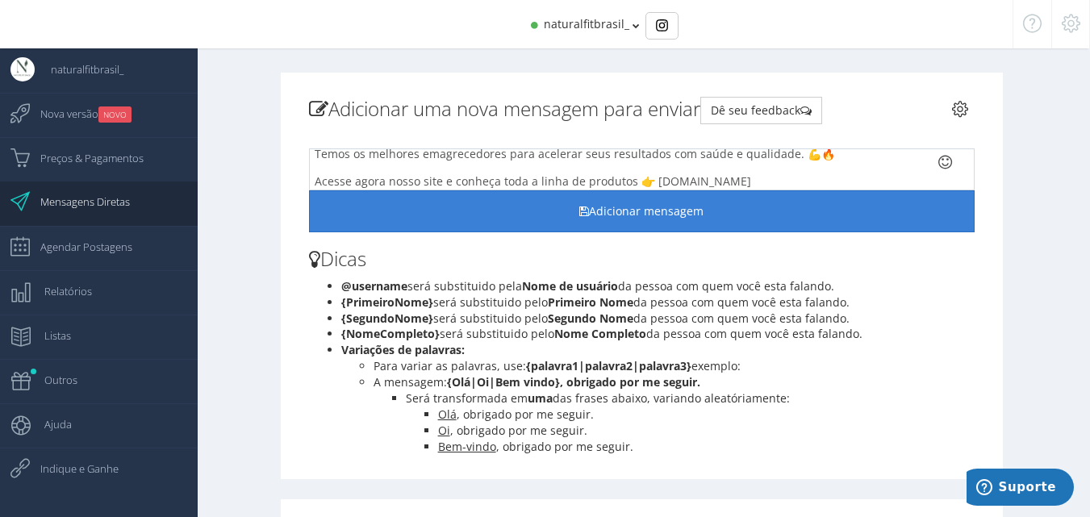
click at [613, 209] on button "Adicionar mensagem" at bounding box center [642, 211] width 666 height 42
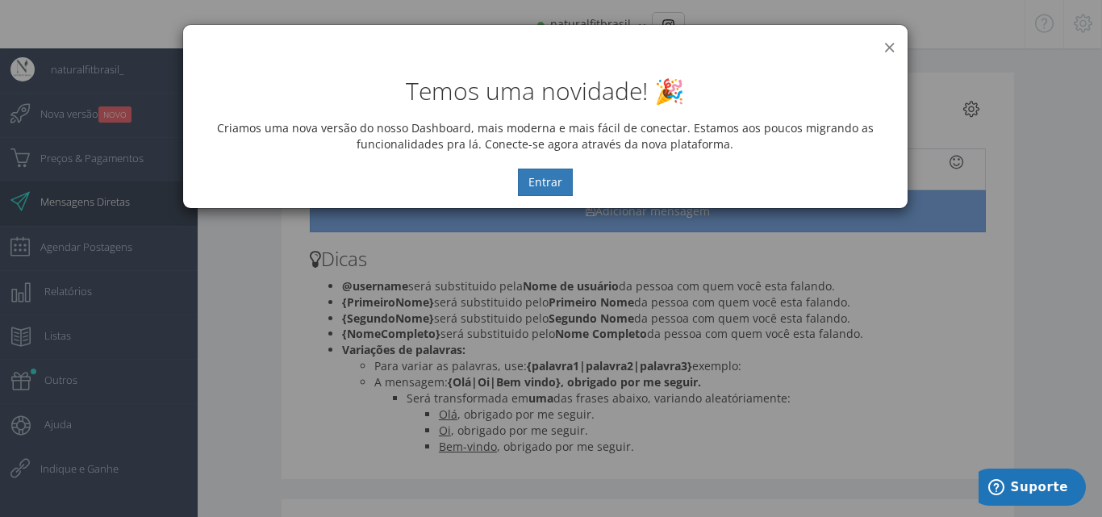
click at [892, 43] on button "×" at bounding box center [890, 47] width 12 height 22
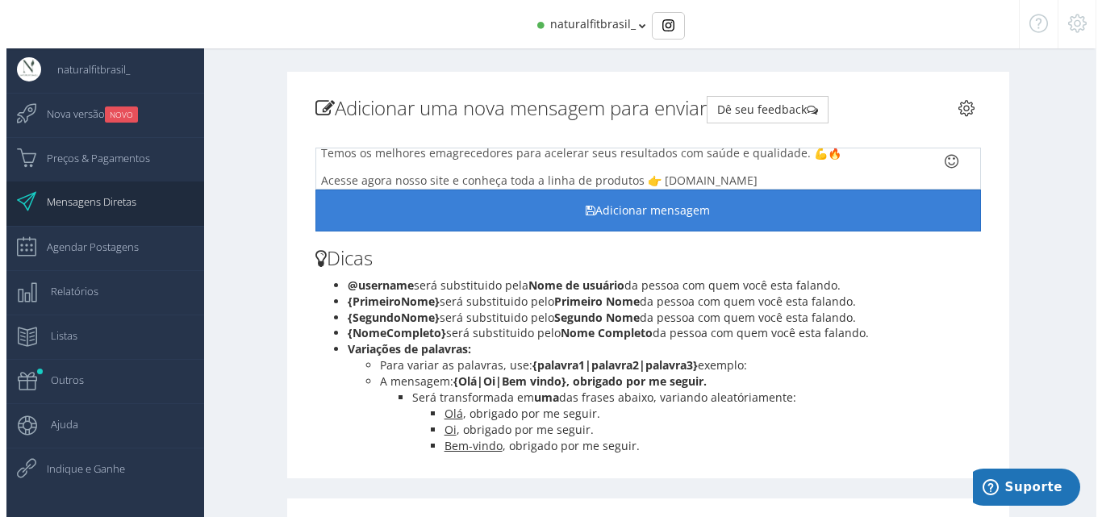
scroll to position [0, 0]
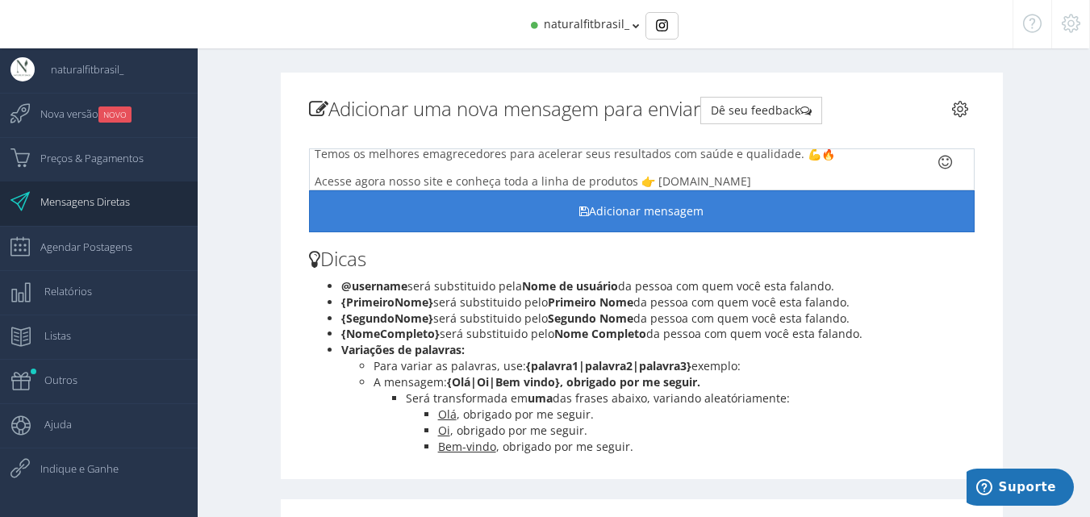
click at [644, 211] on button "Adicionar mensagem" at bounding box center [642, 211] width 666 height 42
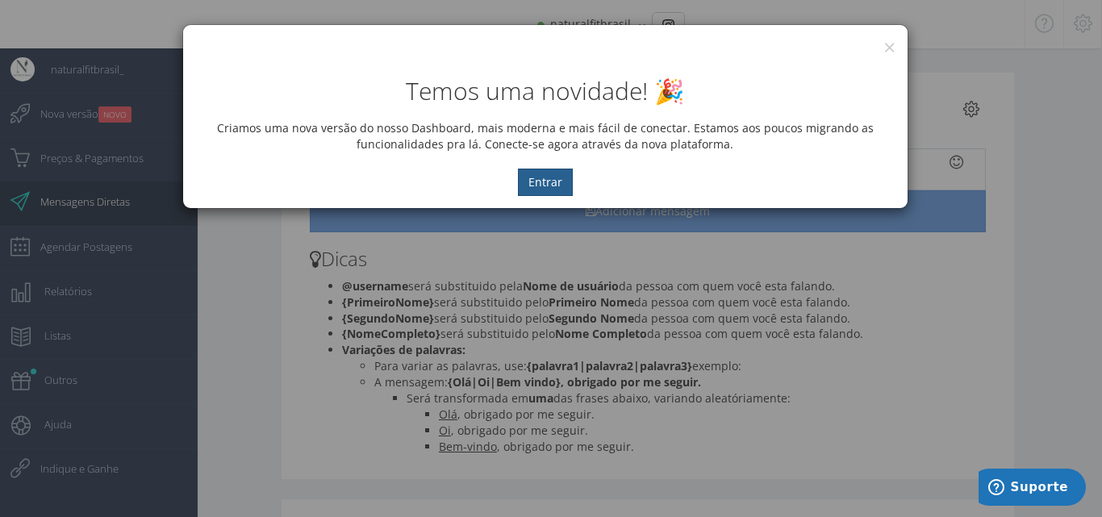
click at [541, 186] on button "Entrar" at bounding box center [545, 182] width 55 height 27
